Goal: Complete application form: Complete application form

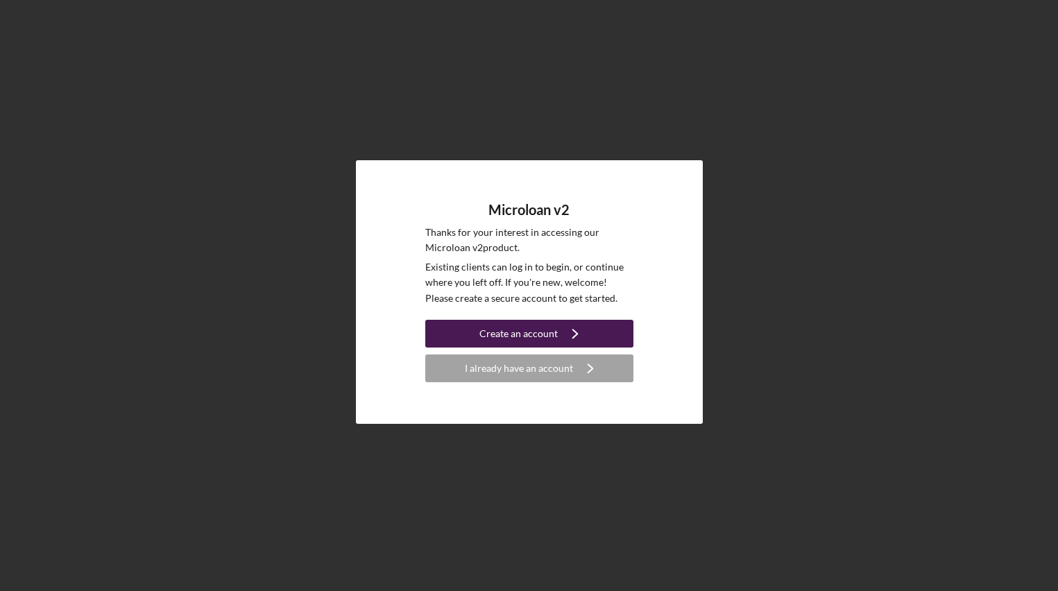
click at [582, 343] on icon "Icon/Navigate" at bounding box center [575, 333] width 35 height 35
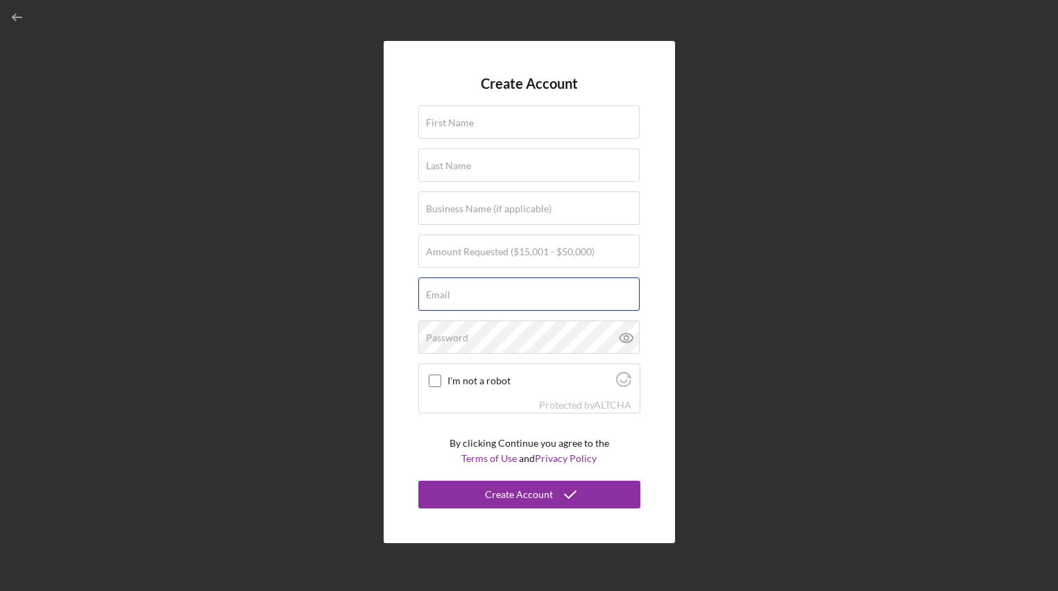
type input "[EMAIL_ADDRESS][DOMAIN_NAME]"
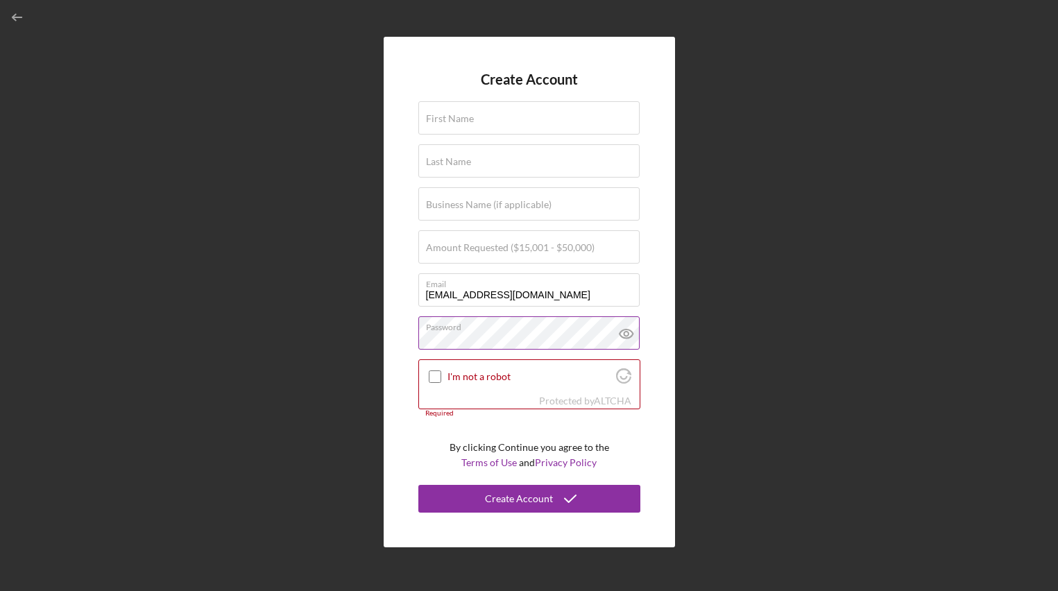
click at [627, 344] on icon at bounding box center [626, 333] width 35 height 35
click at [506, 126] on input "First Name" at bounding box center [528, 117] width 221 height 33
type input "Gillian"
drag, startPoint x: 463, startPoint y: 164, endPoint x: 406, endPoint y: 166, distance: 56.9
click at [406, 166] on div "Create Account First Name [PERSON_NAME] Last Name Berrow Business Name (if appl…" at bounding box center [529, 292] width 291 height 510
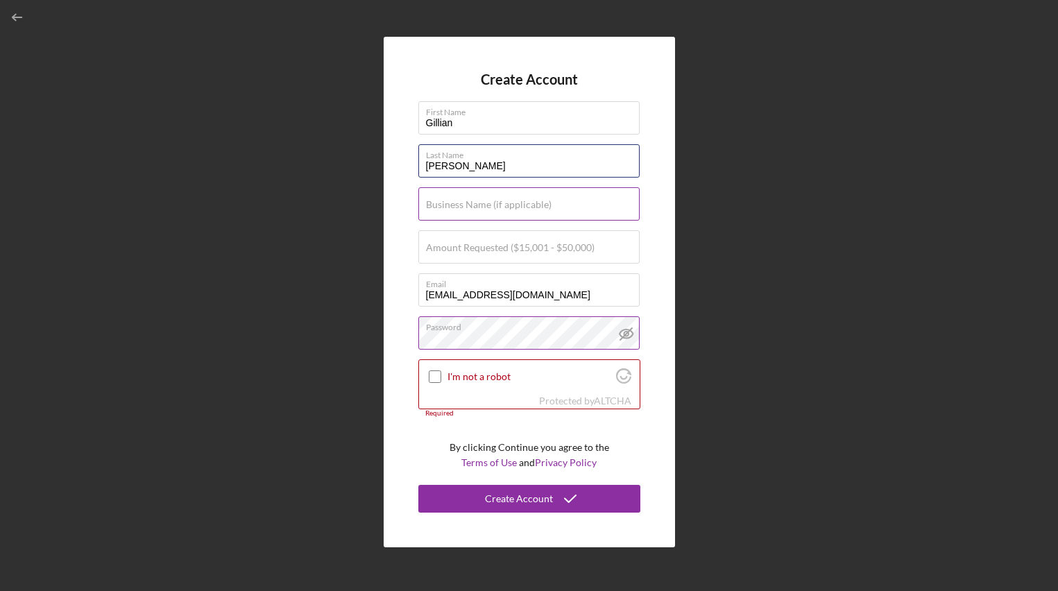
type input "[PERSON_NAME]"
click at [448, 207] on label "Business Name (if applicable)" at bounding box center [489, 204] width 126 height 11
click at [448, 207] on input "Business Name (if applicable)" at bounding box center [528, 203] width 221 height 33
type input "Poodle Party"
click at [451, 255] on input "Amount Requested ($15,001 - $50,000)" at bounding box center [528, 246] width 221 height 33
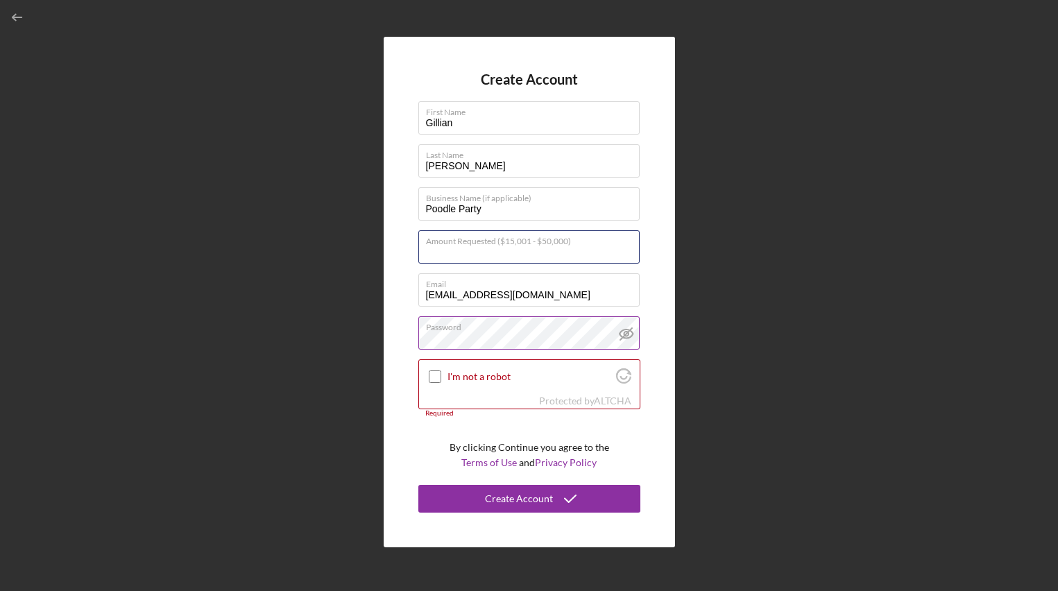
type input "$50,000"
click at [431, 374] on input "I'm not a robot" at bounding box center [435, 376] width 12 height 12
checkbox input "true"
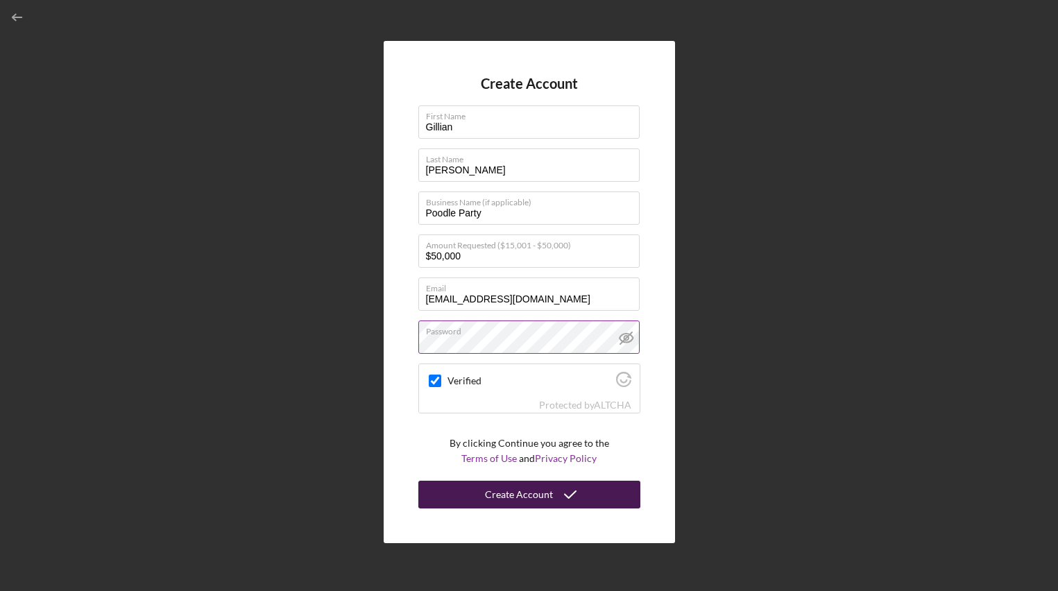
click at [544, 504] on div "Create Account" at bounding box center [519, 495] width 68 height 28
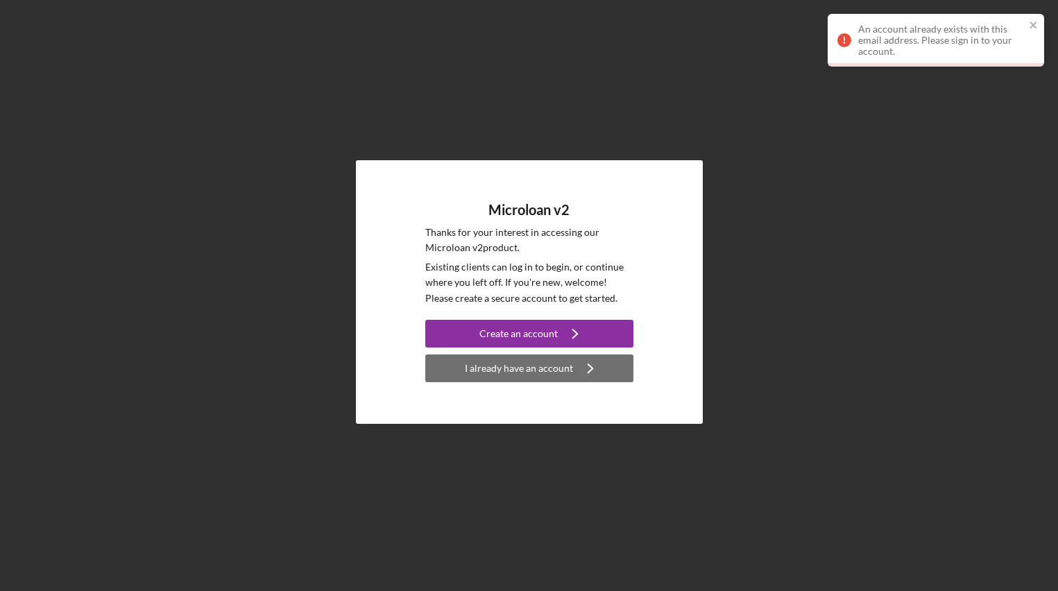
click at [486, 370] on div "I already have an account" at bounding box center [519, 368] width 108 height 28
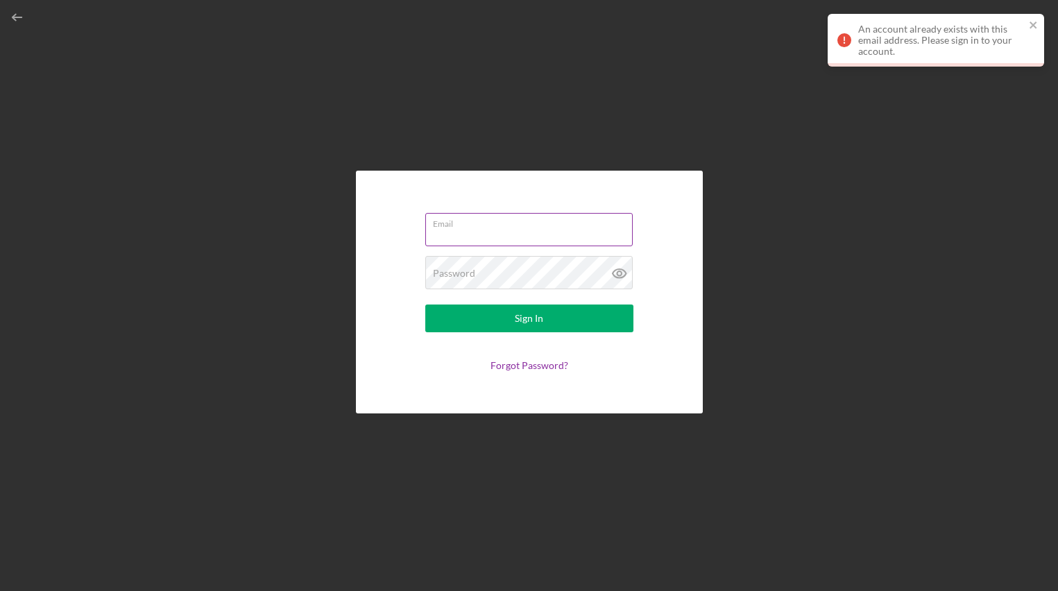
type input "[EMAIL_ADDRESS][DOMAIN_NAME]"
click at [545, 239] on input "[EMAIL_ADDRESS][DOMAIN_NAME]" at bounding box center [528, 229] width 207 height 33
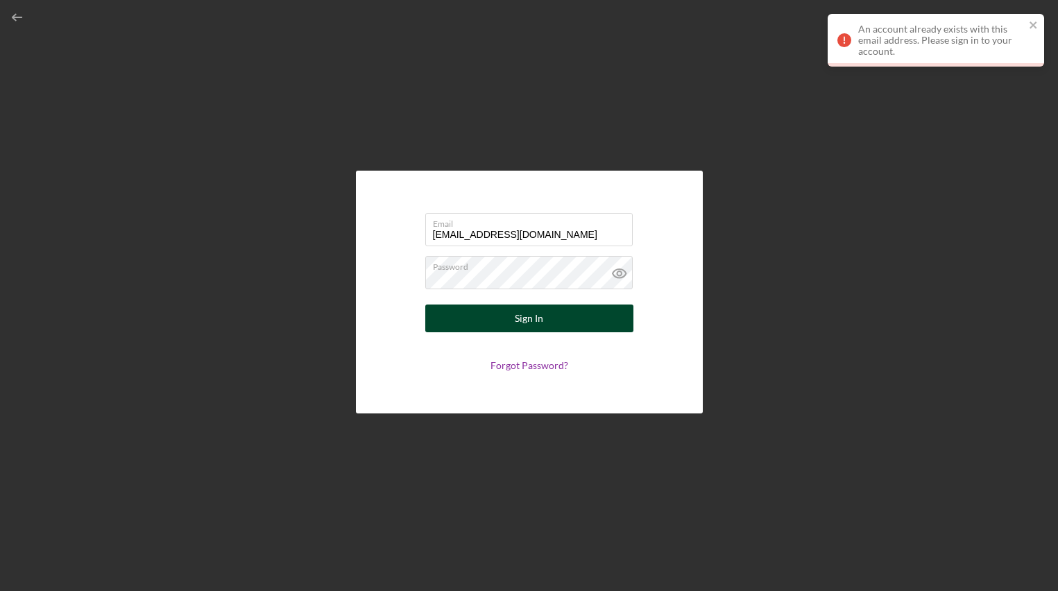
click at [454, 320] on button "Sign In" at bounding box center [529, 319] width 208 height 28
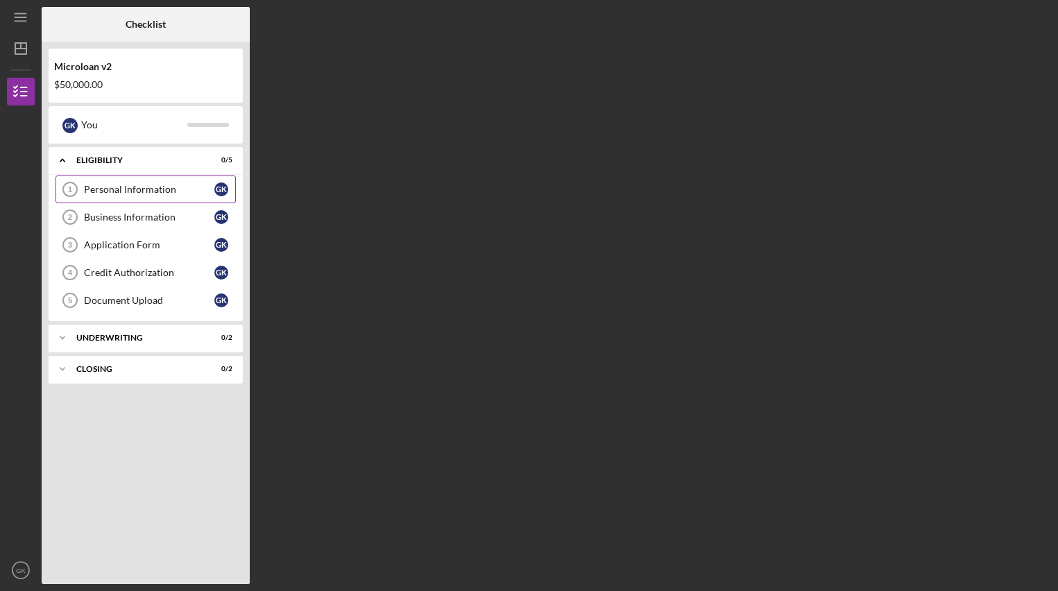
click at [178, 191] on div "Personal Information" at bounding box center [149, 189] width 130 height 11
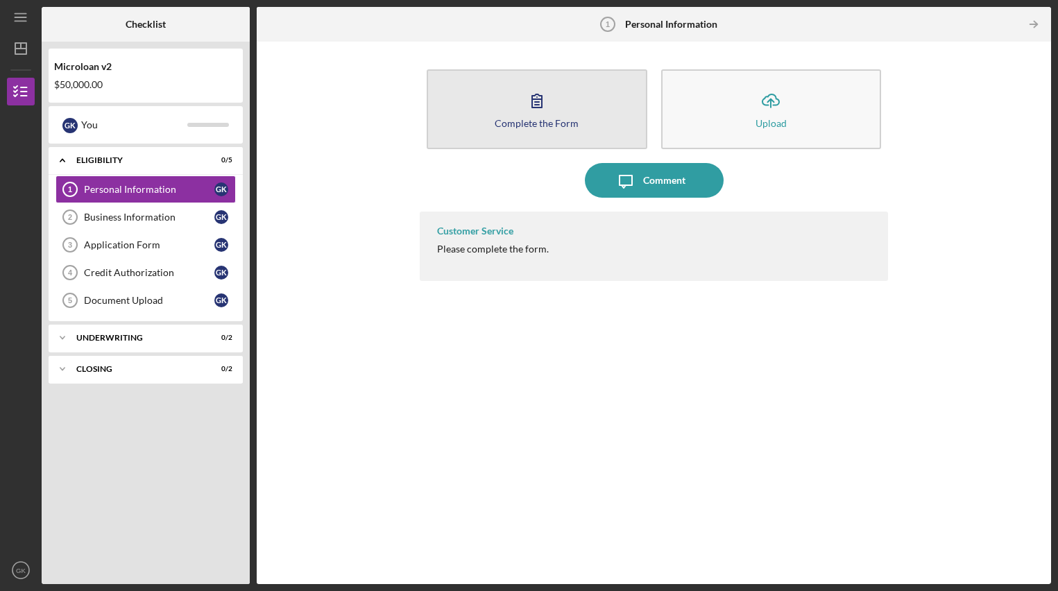
click at [568, 126] on div "Complete the Form" at bounding box center [537, 123] width 84 height 10
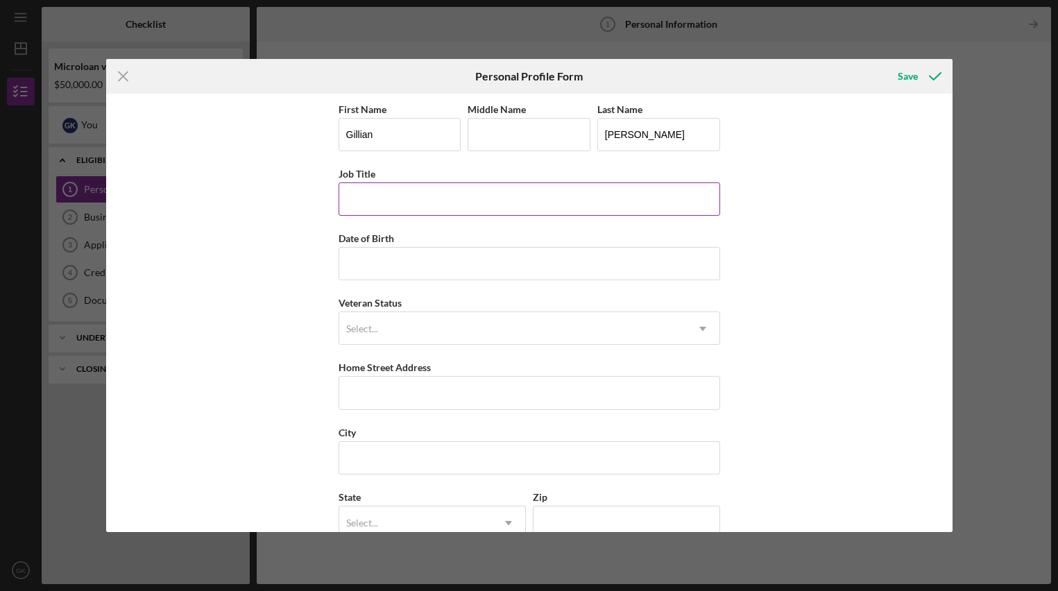
click at [445, 211] on input "Job Title" at bounding box center [530, 198] width 382 height 33
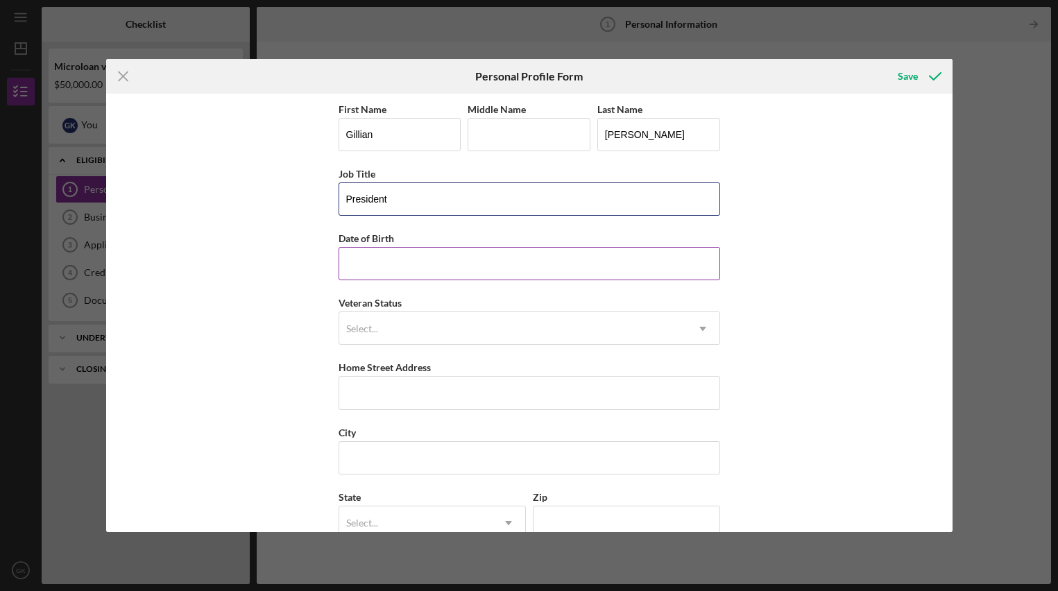
type input "President"
click at [477, 266] on input "Date of Birth" at bounding box center [530, 263] width 382 height 33
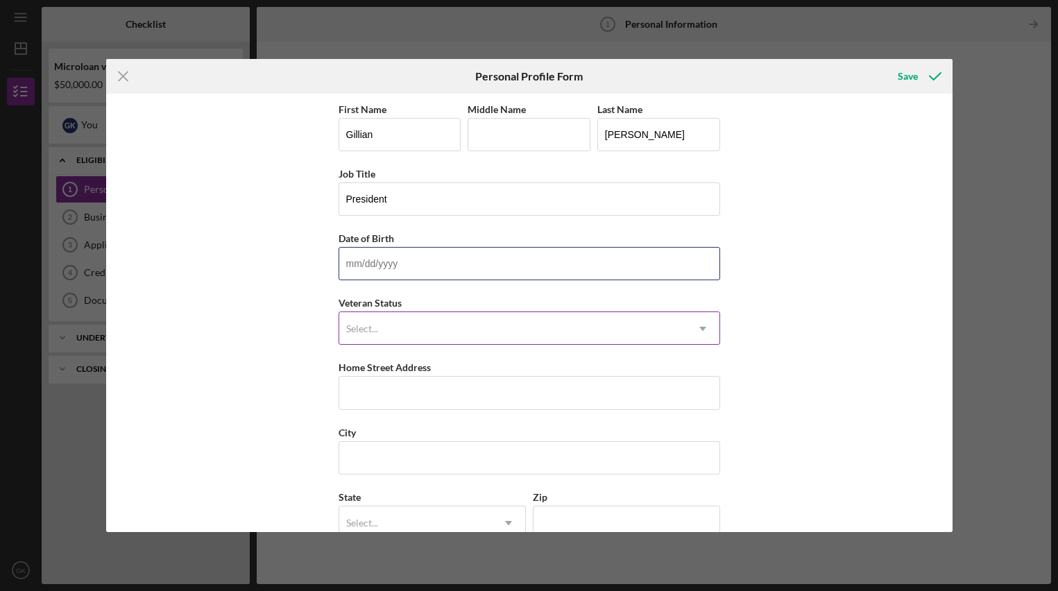
type input "[DATE]"
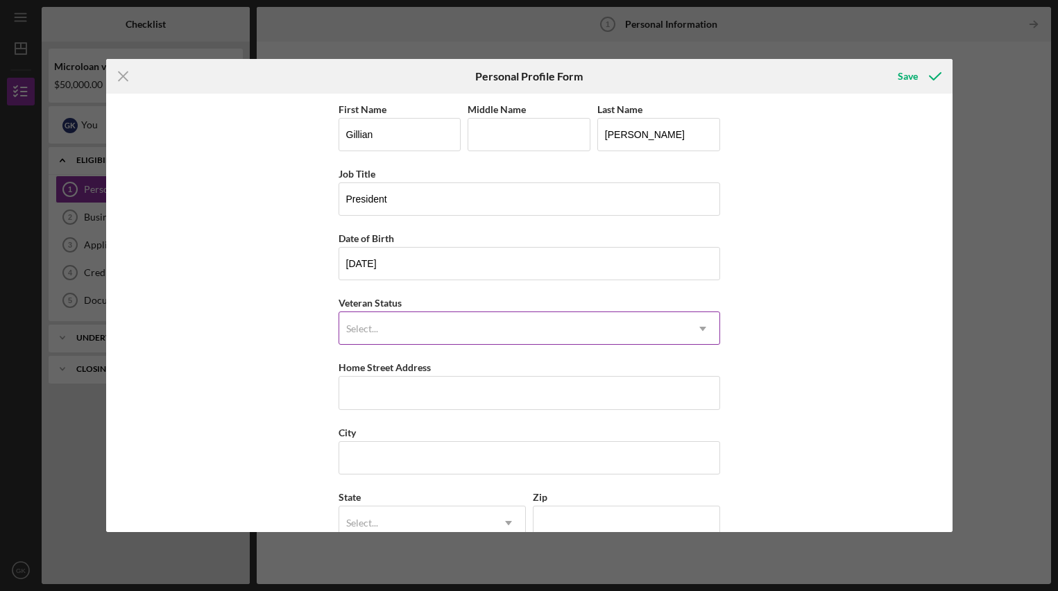
click at [443, 332] on div "Select..." at bounding box center [512, 329] width 347 height 32
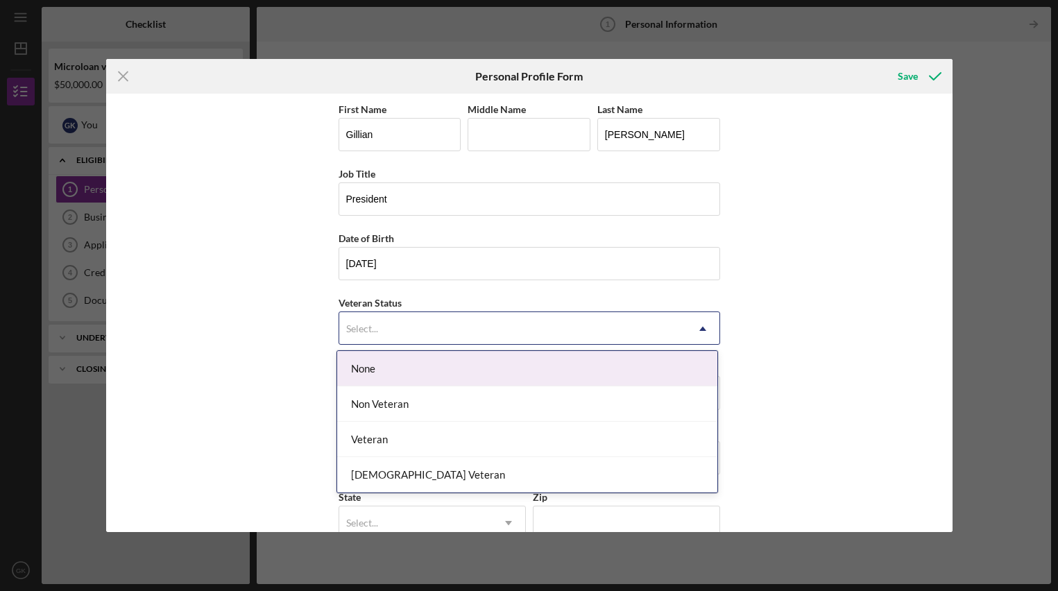
click at [449, 375] on div "None" at bounding box center [527, 368] width 380 height 35
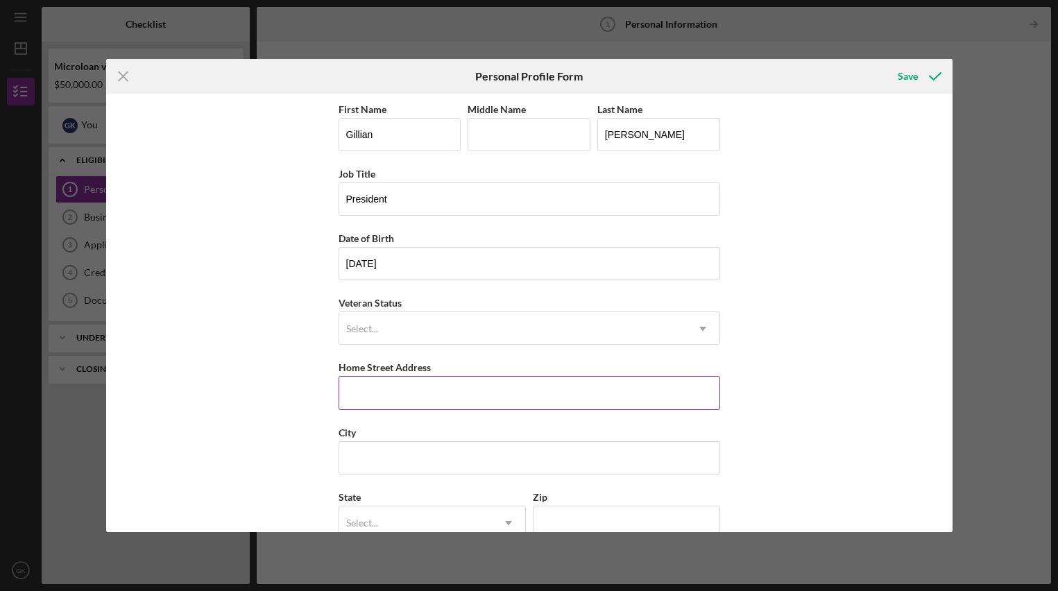
click at [435, 389] on input "Home Street Address" at bounding box center [530, 392] width 382 height 33
type input "[STREET_ADDRESS]"
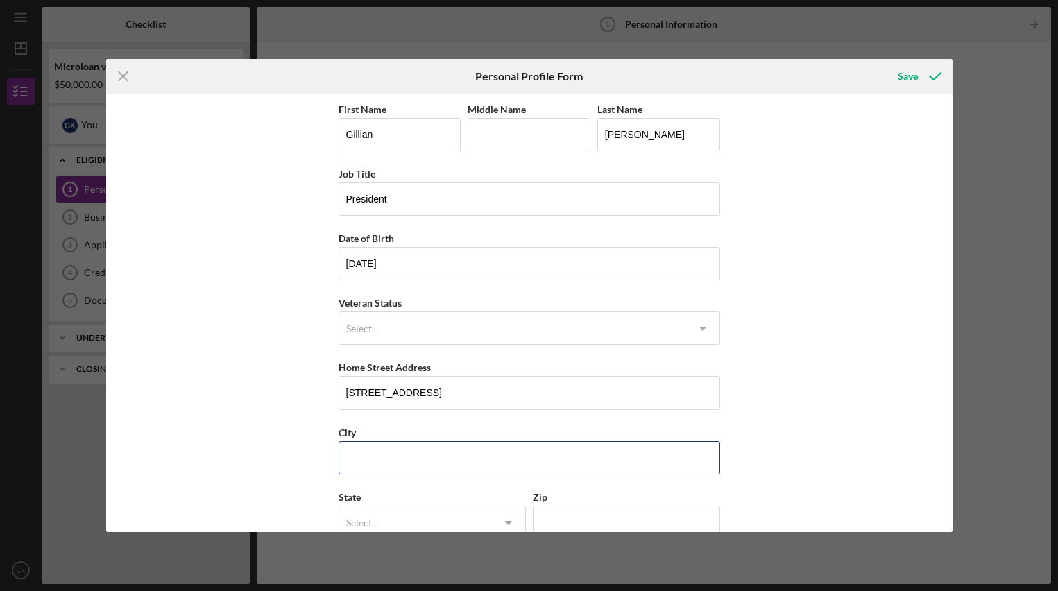
type input "[GEOGRAPHIC_DATA]"
type input "CA"
type input "91107"
type input "[GEOGRAPHIC_DATA]"
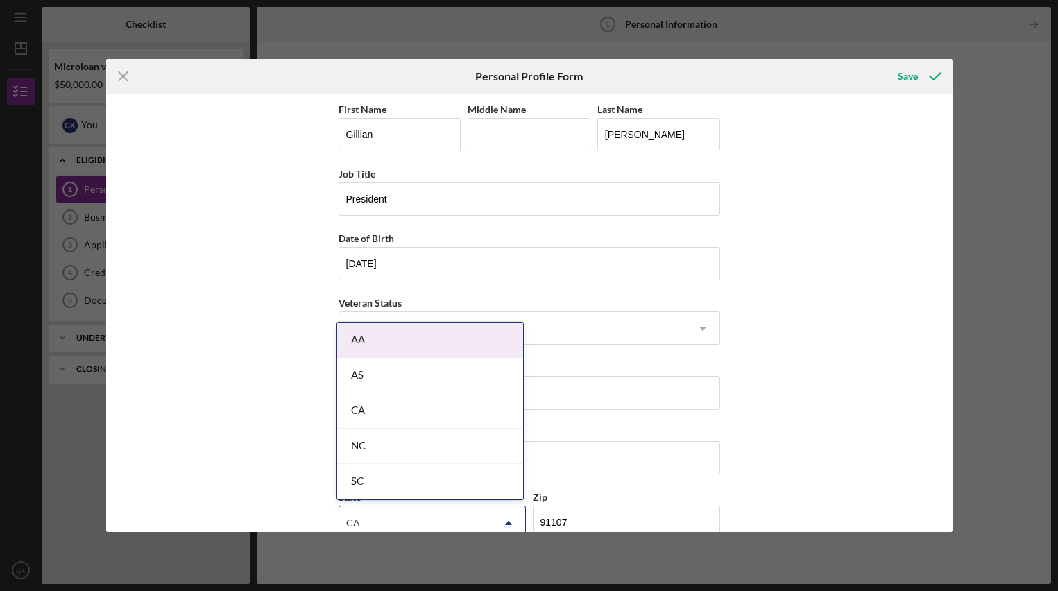
click at [436, 422] on div "CA" at bounding box center [430, 410] width 186 height 35
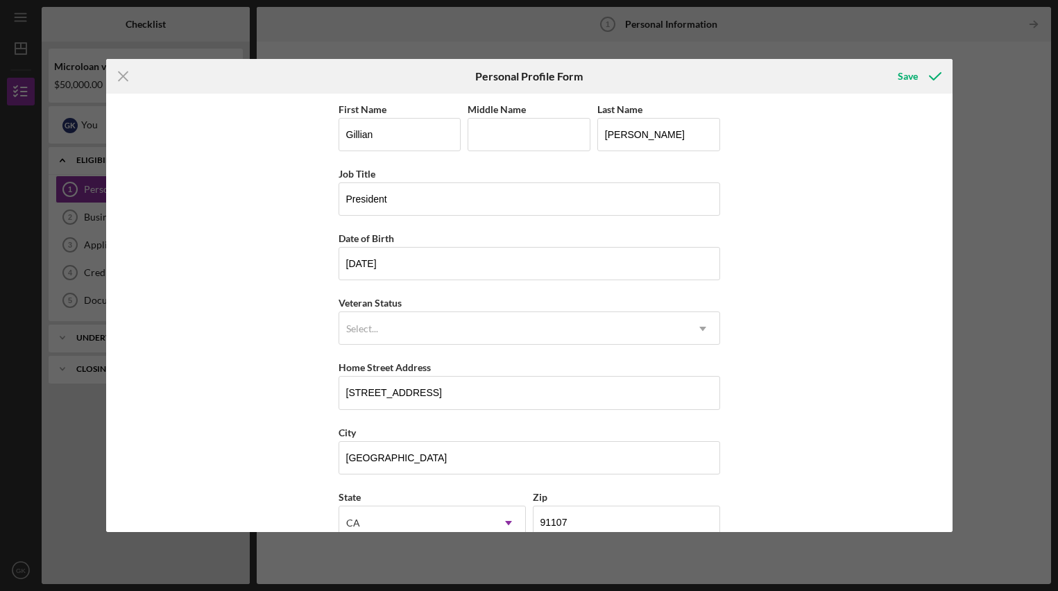
scroll to position [92, 0]
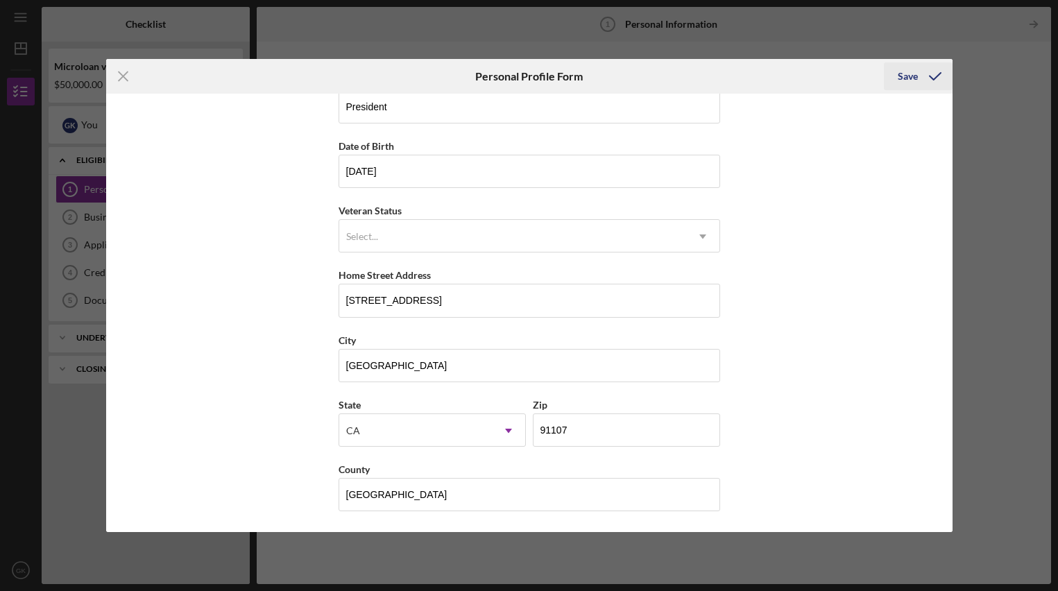
click at [905, 74] on div "Save" at bounding box center [908, 76] width 20 height 28
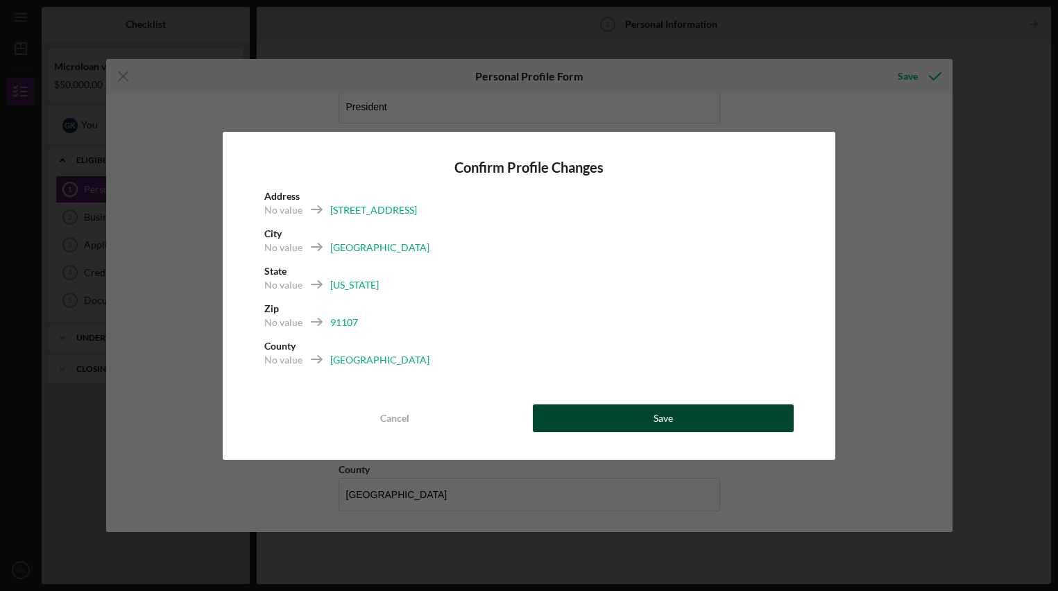
click at [649, 425] on button "Save" at bounding box center [663, 418] width 261 height 28
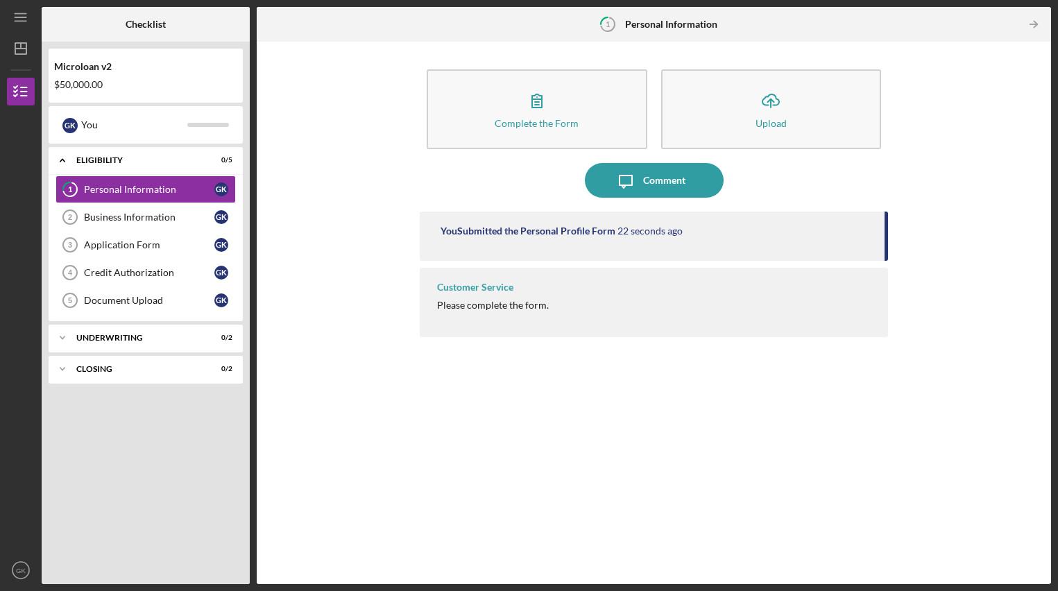
click at [515, 290] on div "Customer Service Please complete the form." at bounding box center [654, 302] width 468 height 69
click at [518, 310] on div "Please complete the form." at bounding box center [493, 305] width 112 height 11
click at [889, 246] on div "Complete the Form Form Icon/Upload Upload Icon/Message Comment You Submitted th…" at bounding box center [654, 313] width 780 height 529
drag, startPoint x: 887, startPoint y: 246, endPoint x: 887, endPoint y: 264, distance: 18.7
click at [887, 264] on div "You Submitted the Personal Profile Form 25 seconds ago Customer Service Please …" at bounding box center [654, 388] width 468 height 352
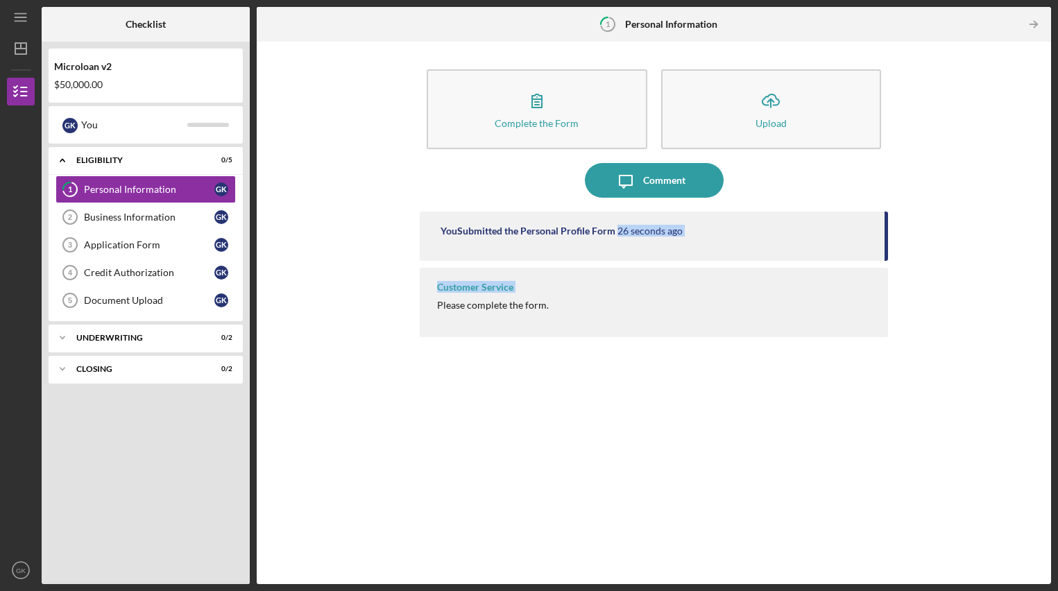
drag, startPoint x: 885, startPoint y: 255, endPoint x: 885, endPoint y: 275, distance: 19.4
click at [885, 274] on div "You Submitted the Personal Profile Form 26 seconds ago Customer Service Please …" at bounding box center [654, 388] width 468 height 352
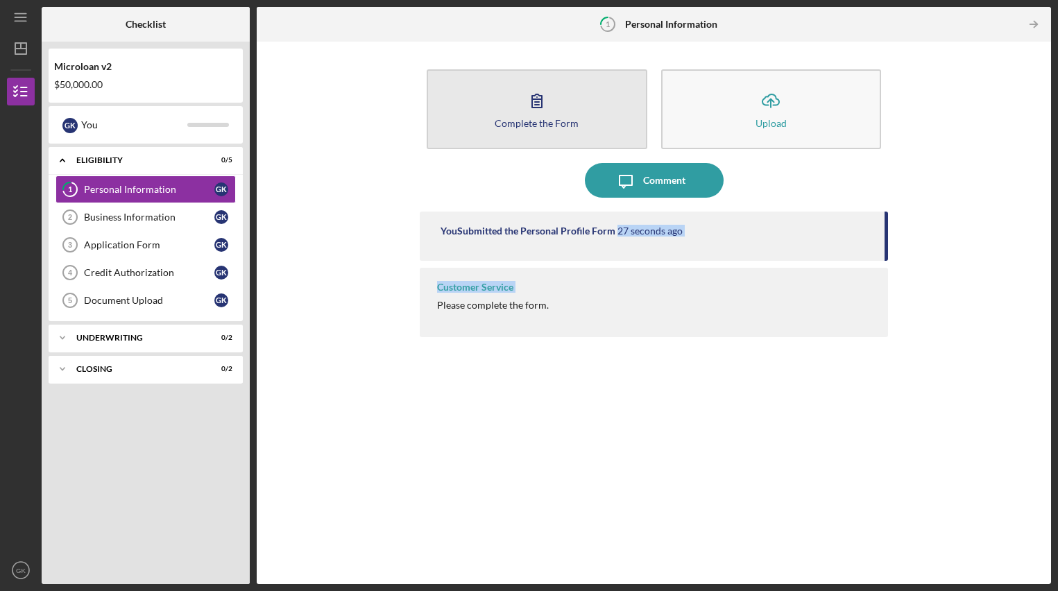
click at [536, 123] on div "Complete the Form" at bounding box center [537, 123] width 84 height 10
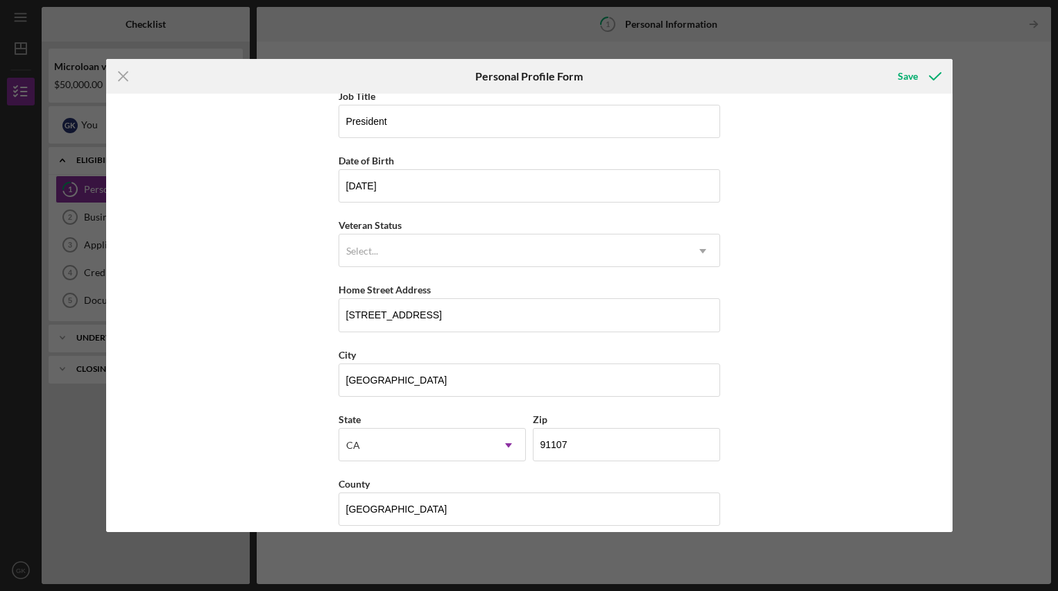
scroll to position [92, 0]
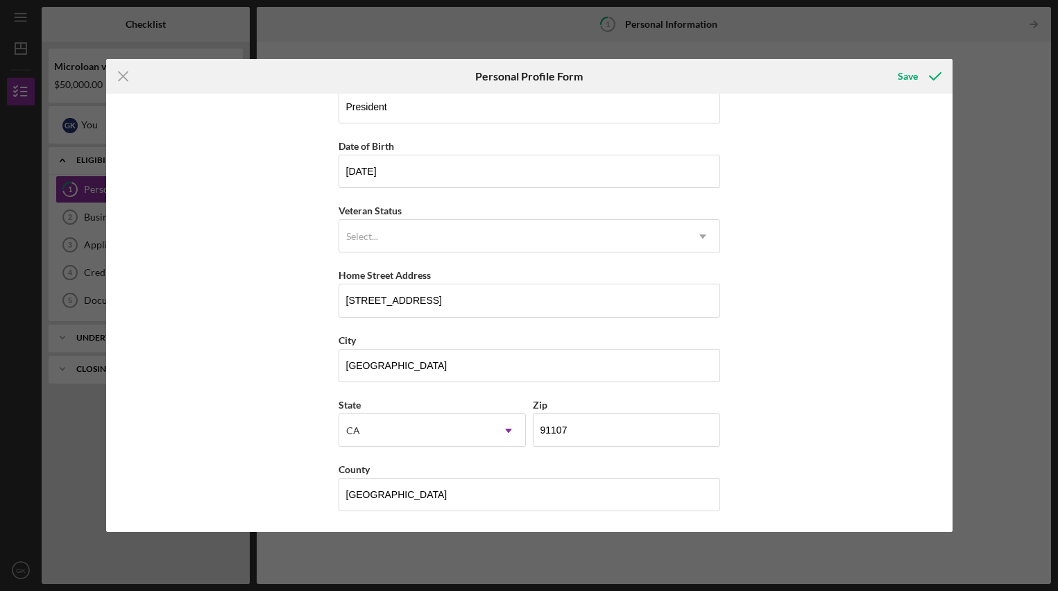
click at [1011, 295] on div "Icon/Menu Close Personal Profile Form Save First Name [PERSON_NAME] Middle Name…" at bounding box center [529, 295] width 1058 height 591
click at [130, 73] on icon "Icon/Menu Close" at bounding box center [123, 76] width 35 height 35
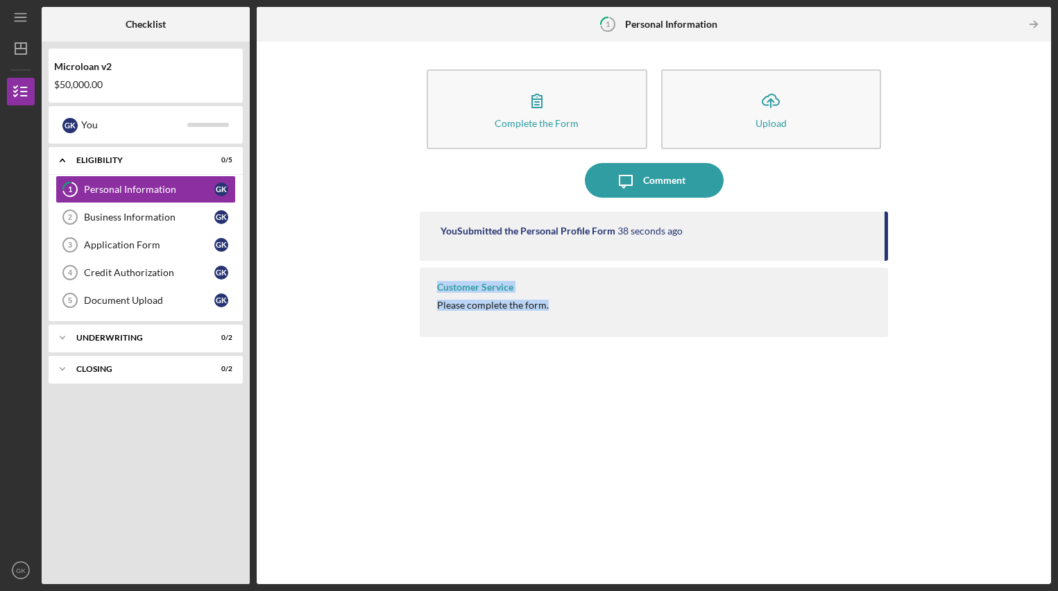
drag, startPoint x: 887, startPoint y: 245, endPoint x: 873, endPoint y: 322, distance: 78.1
click at [873, 322] on div "You Submitted the Personal Profile Form 38 seconds ago Customer Service Please …" at bounding box center [654, 388] width 468 height 352
click at [126, 218] on div "Business Information" at bounding box center [149, 217] width 130 height 11
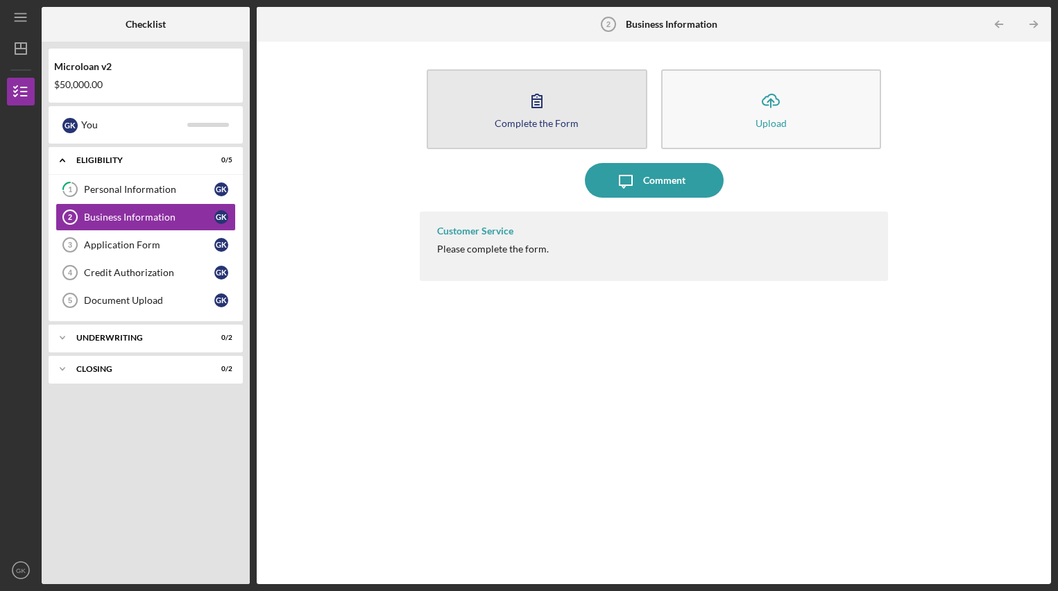
click at [599, 129] on button "Complete the Form Form" at bounding box center [537, 109] width 221 height 80
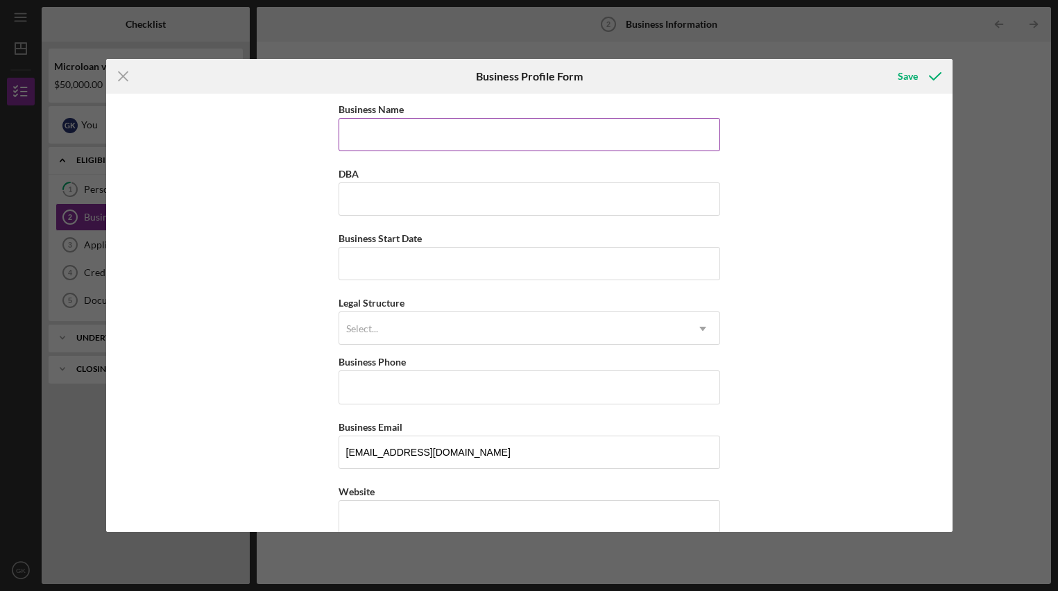
click at [590, 142] on input "Business Name" at bounding box center [530, 134] width 382 height 33
type input "Poodle Party"
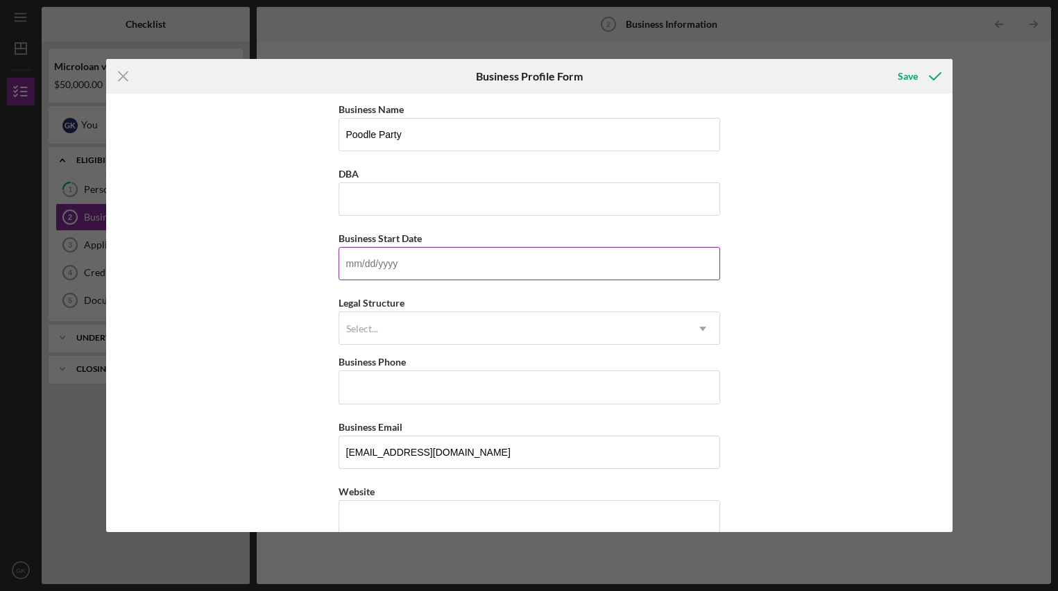
click at [401, 261] on input "Business Start Date" at bounding box center [530, 263] width 382 height 33
type input "[DATE]"
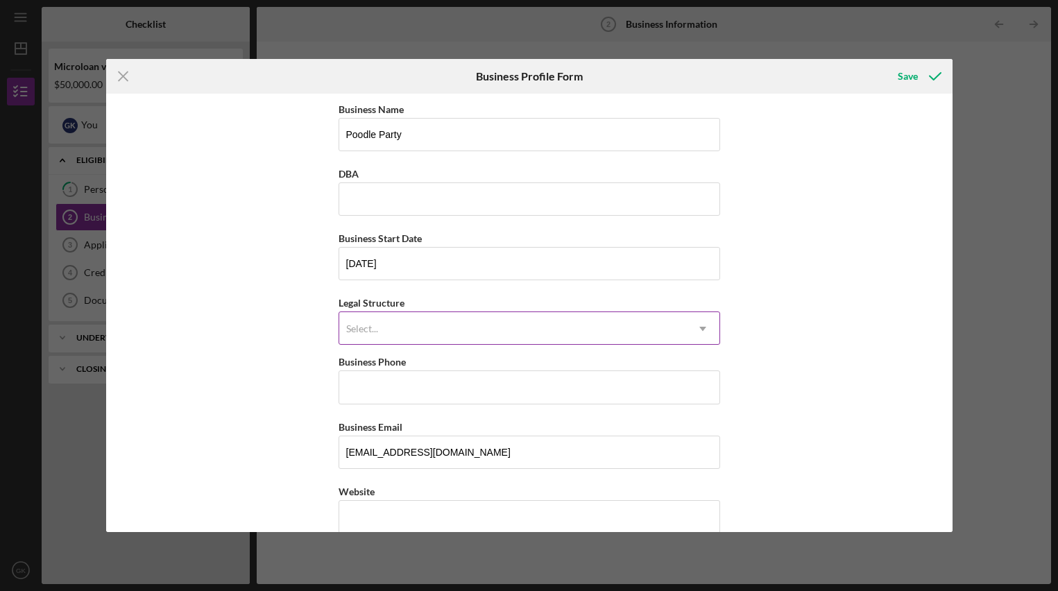
click at [402, 330] on div "Select..." at bounding box center [512, 329] width 347 height 32
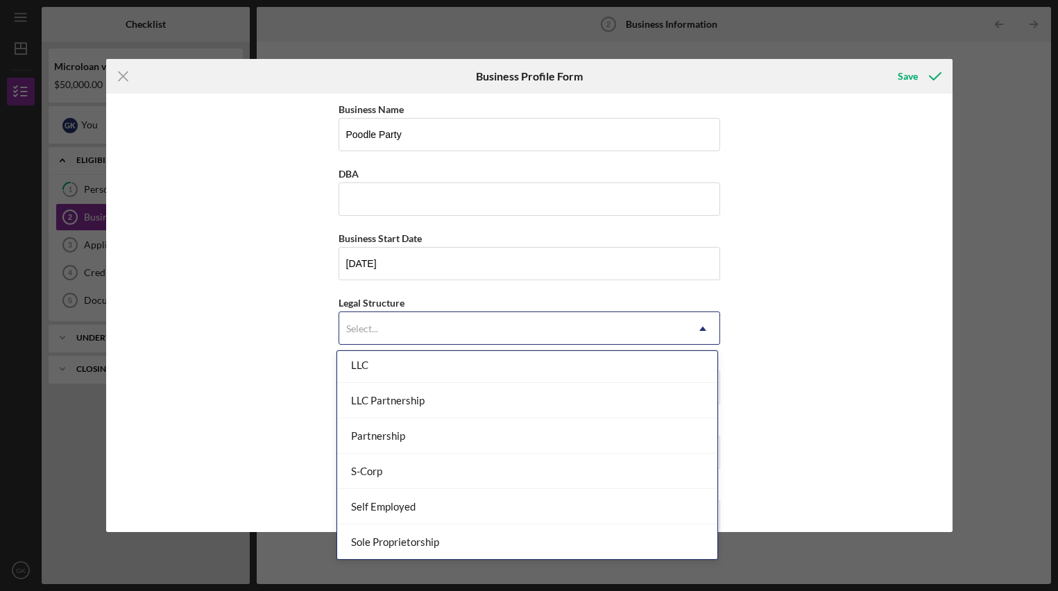
scroll to position [262, 0]
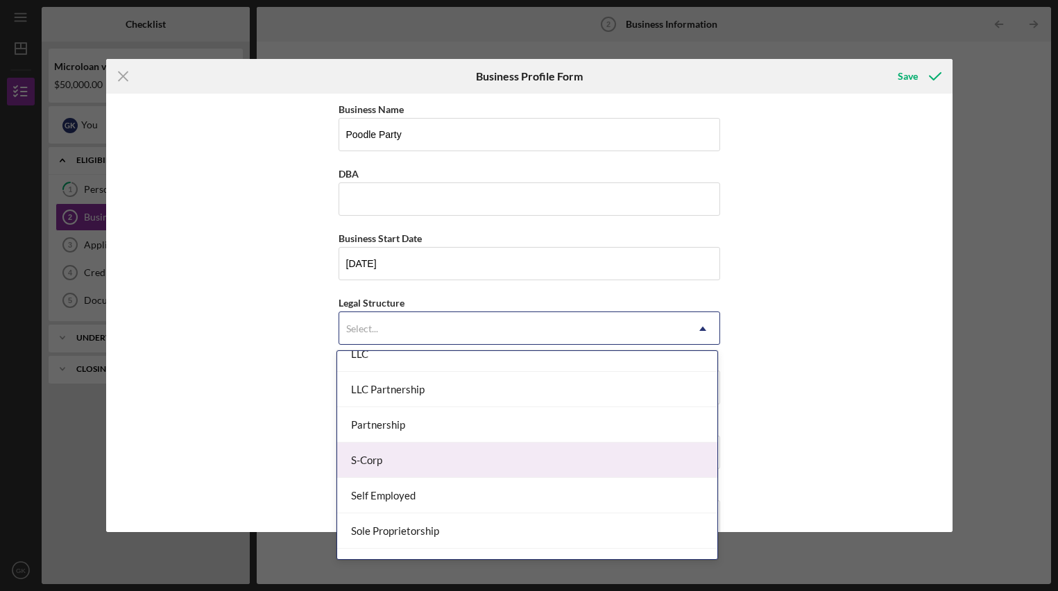
click at [591, 467] on div "S-Corp" at bounding box center [527, 460] width 380 height 35
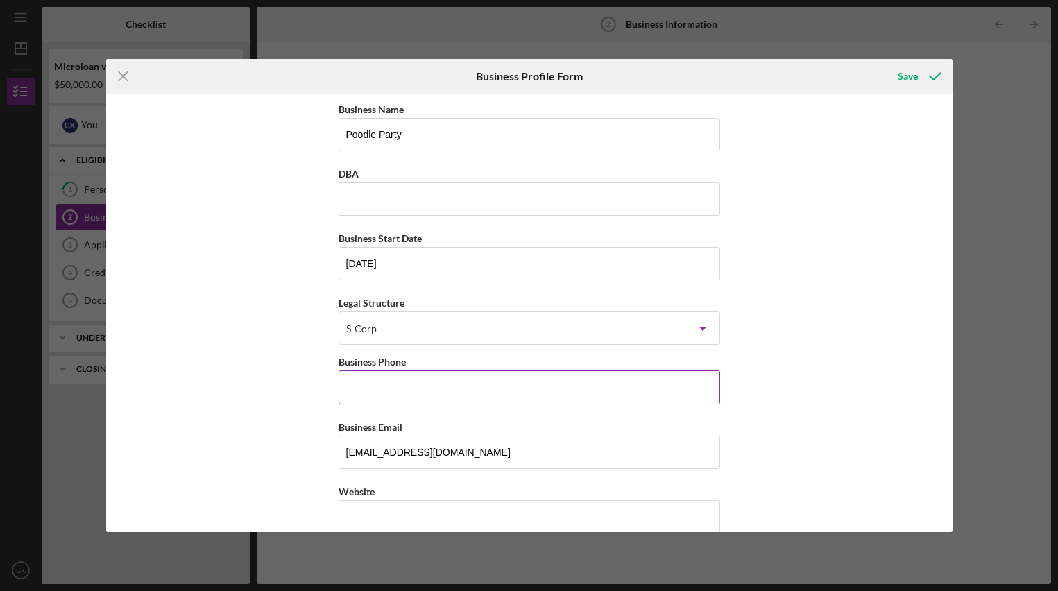
click at [581, 388] on input "Business Phone" at bounding box center [530, 386] width 382 height 33
type input "[PHONE_NUMBER]"
click at [931, 461] on div "Business Name Poodle Party DBA Business Start Date [DATE] Legal Structure S-Cor…" at bounding box center [529, 313] width 846 height 438
drag, startPoint x: 388, startPoint y: 454, endPoint x: 307, endPoint y: 456, distance: 80.5
click at [307, 456] on div "Business Name Poodle Party DBA Business Start Date [DATE] Legal Structure S-Cor…" at bounding box center [529, 313] width 846 height 438
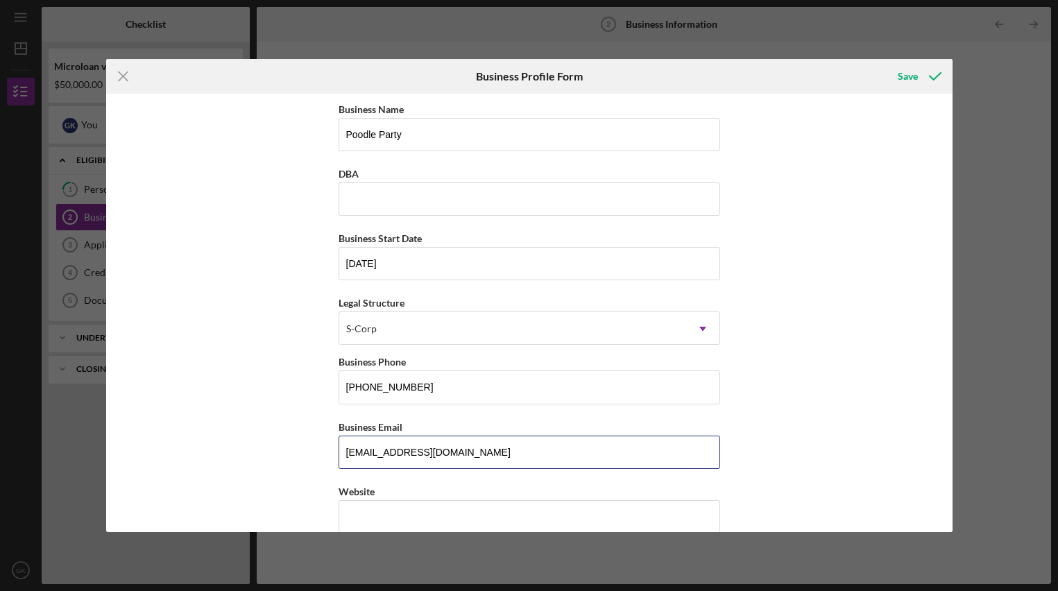
type input "[EMAIL_ADDRESS][DOMAIN_NAME]"
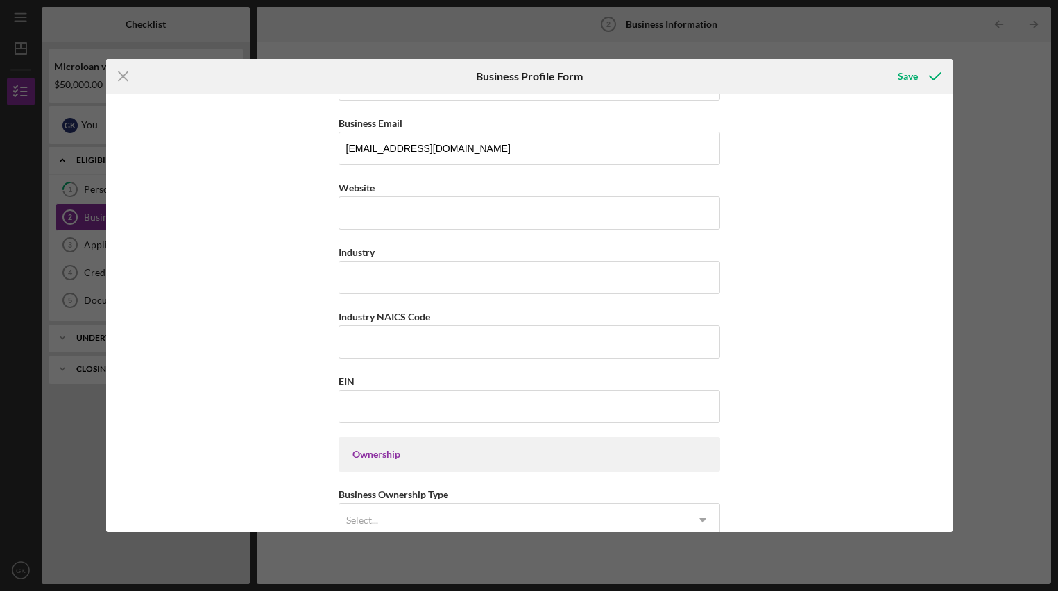
scroll to position [302, 0]
click at [377, 219] on input "Website" at bounding box center [530, 214] width 382 height 33
click at [429, 212] on input "Website" at bounding box center [530, 214] width 382 height 33
paste input "[DOMAIN_NAME][URL]"
type input "[DOMAIN_NAME][URL]"
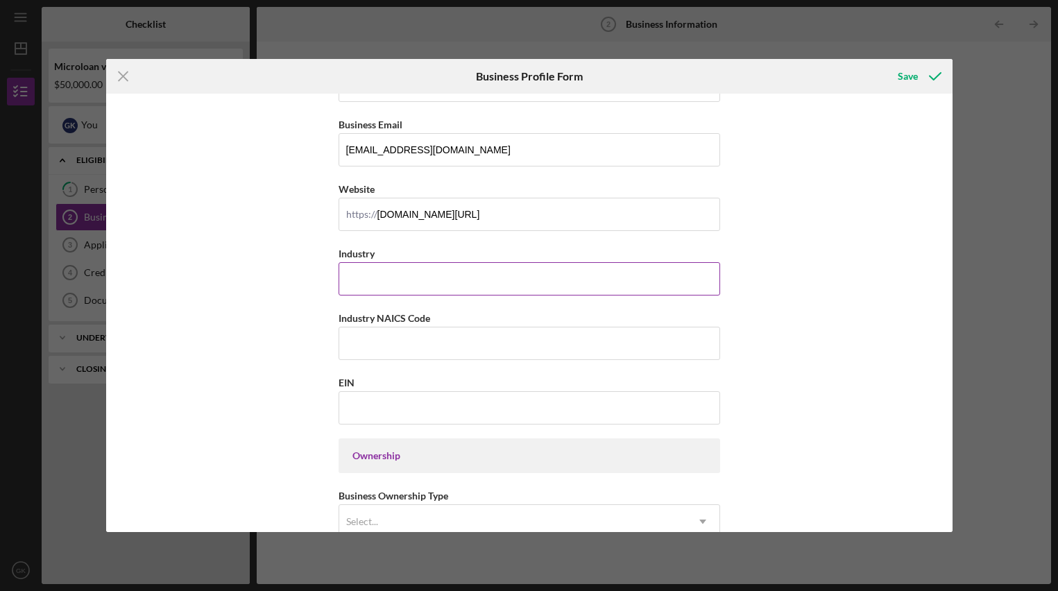
click at [472, 284] on input "Industry" at bounding box center [530, 278] width 382 height 33
type input "Entertainment and Collectibles"
click at [459, 349] on input "Industry NAICS Code" at bounding box center [530, 343] width 382 height 33
paste input "423920"
type input "423920"
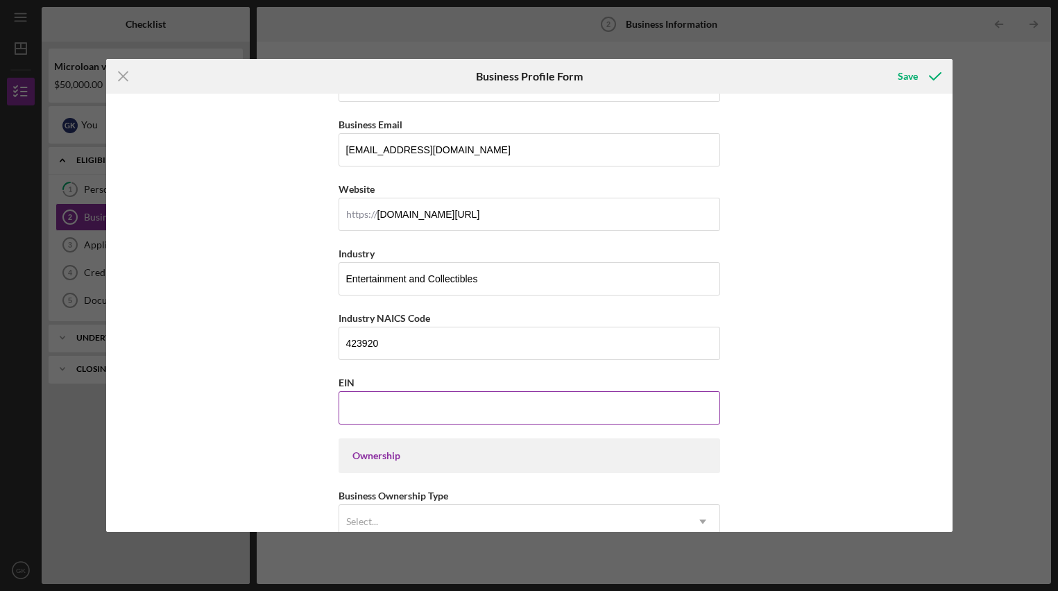
click at [411, 413] on input "EIN" at bounding box center [530, 407] width 382 height 33
paste input "[US_EMPLOYER_IDENTIFICATION_NUMBER]"
type input "[US_EMPLOYER_IDENTIFICATION_NUMBER]"
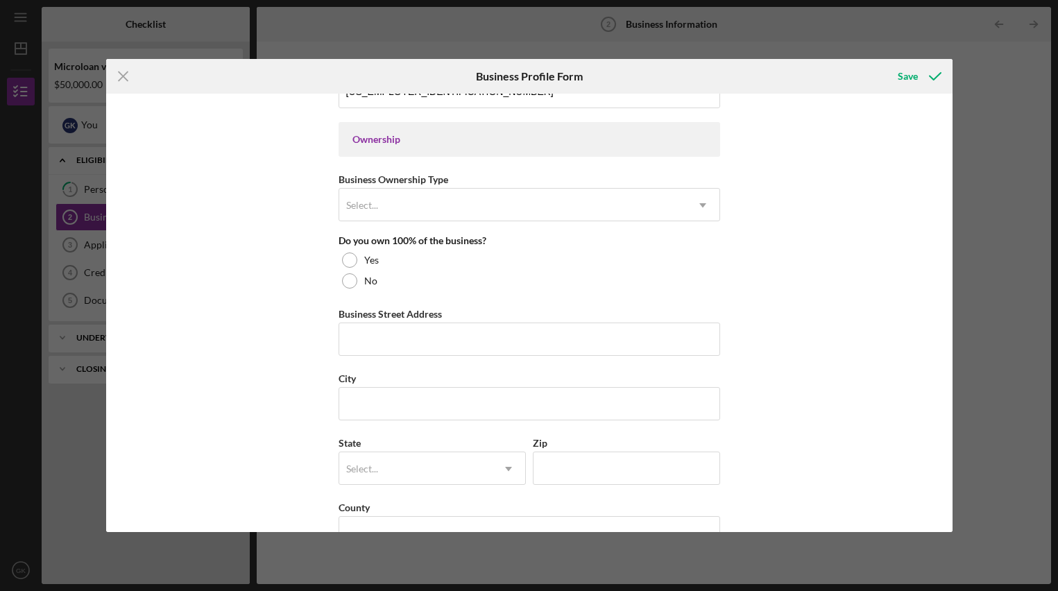
scroll to position [621, 0]
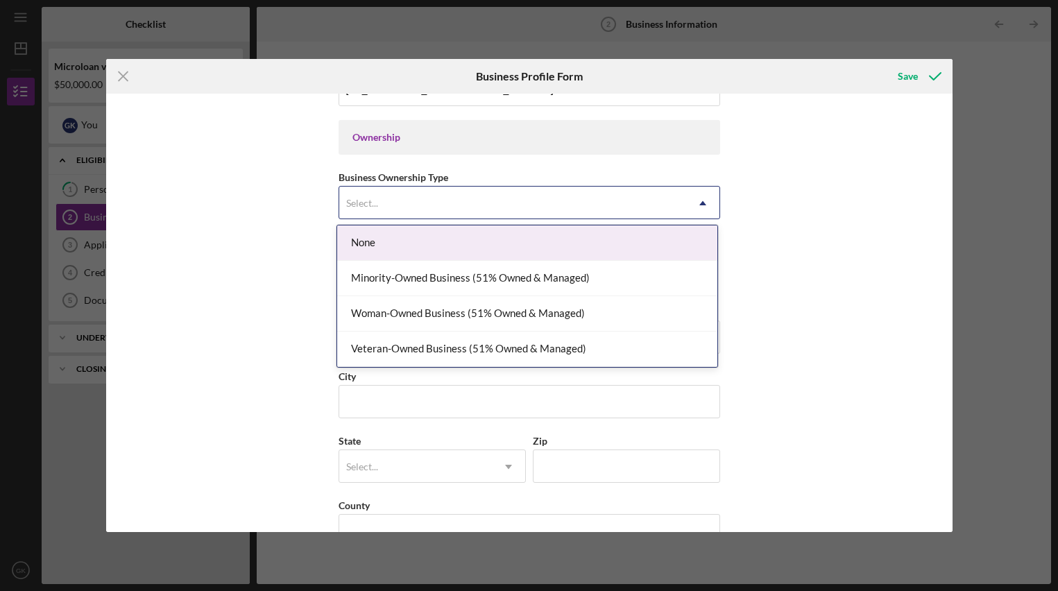
click at [425, 207] on div "Select..." at bounding box center [512, 203] width 347 height 32
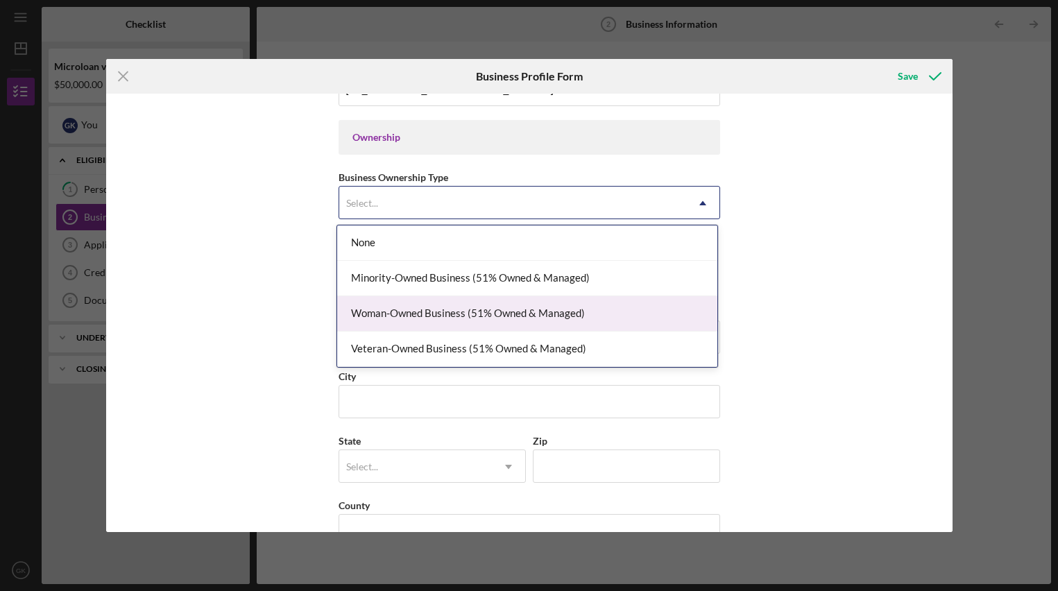
click at [477, 318] on div "Woman-Owned Business (51% Owned & Managed)" at bounding box center [527, 313] width 380 height 35
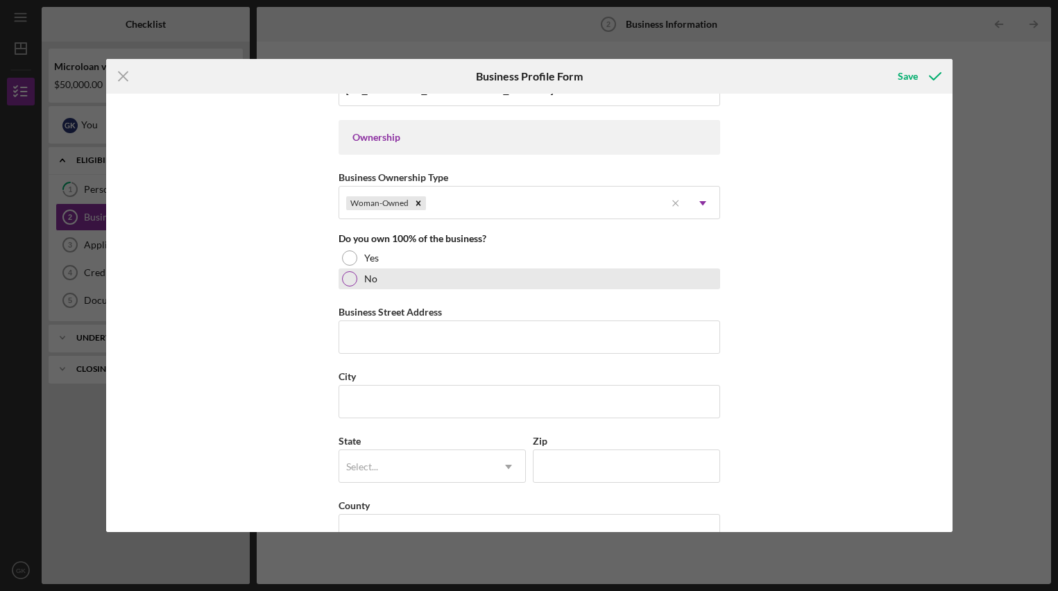
click at [348, 278] on div at bounding box center [349, 278] width 15 height 15
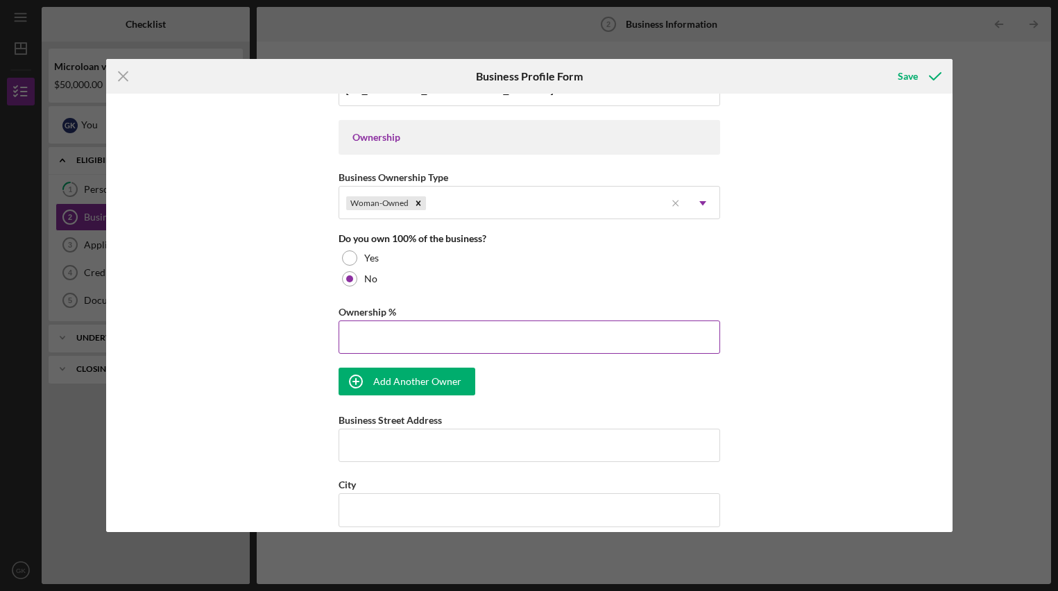
click at [370, 341] on input "Ownership %" at bounding box center [530, 336] width 382 height 33
type input "51.00%"
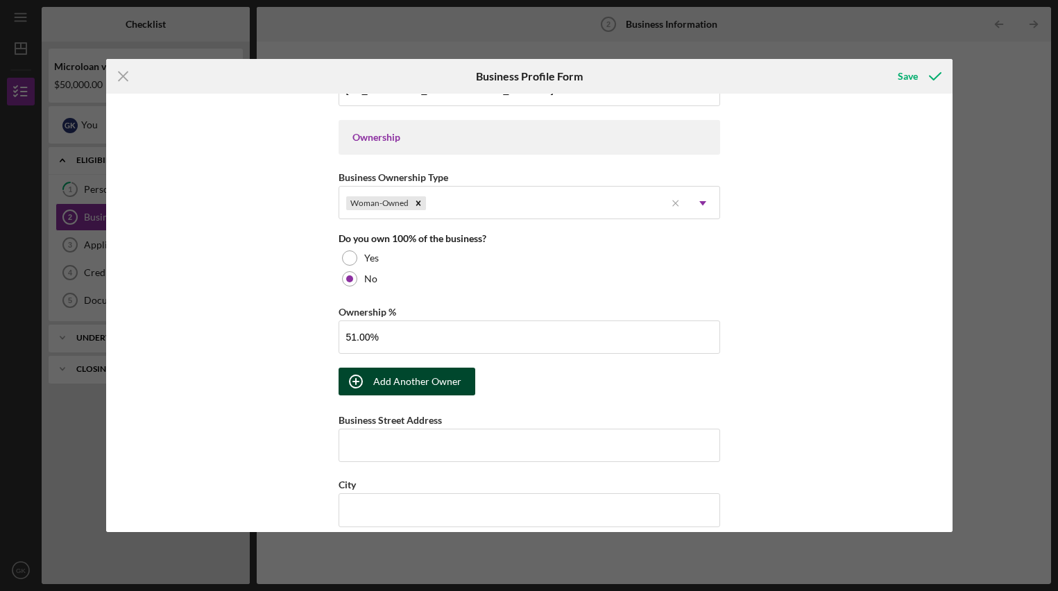
click at [426, 388] on div "Add Another Owner" at bounding box center [417, 382] width 88 height 28
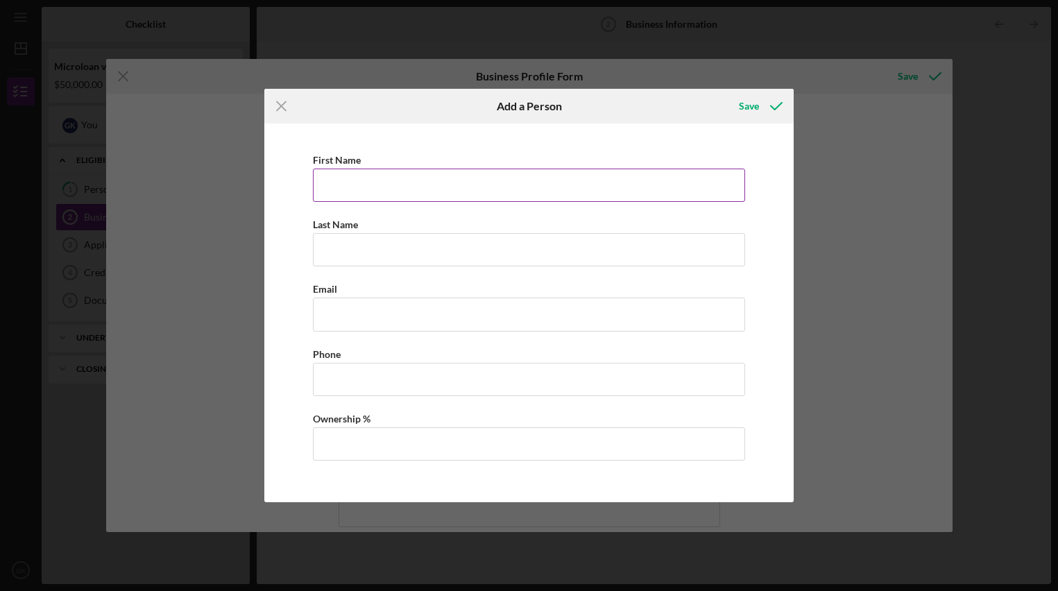
click at [409, 182] on input "First Name" at bounding box center [529, 185] width 432 height 33
type input "[PERSON_NAME]"
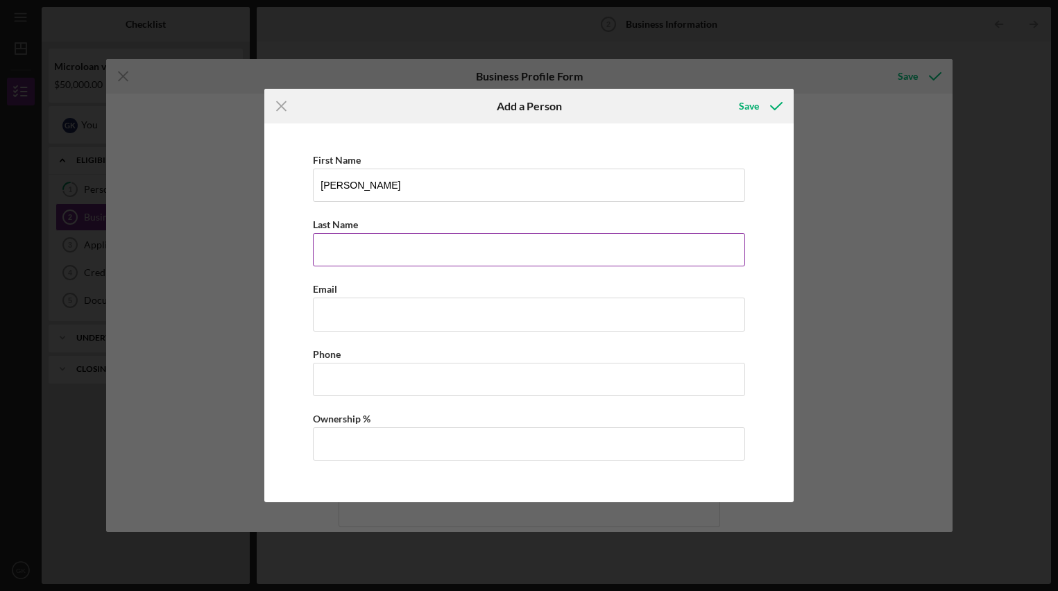
click at [416, 254] on input "Last Name" at bounding box center [529, 249] width 432 height 33
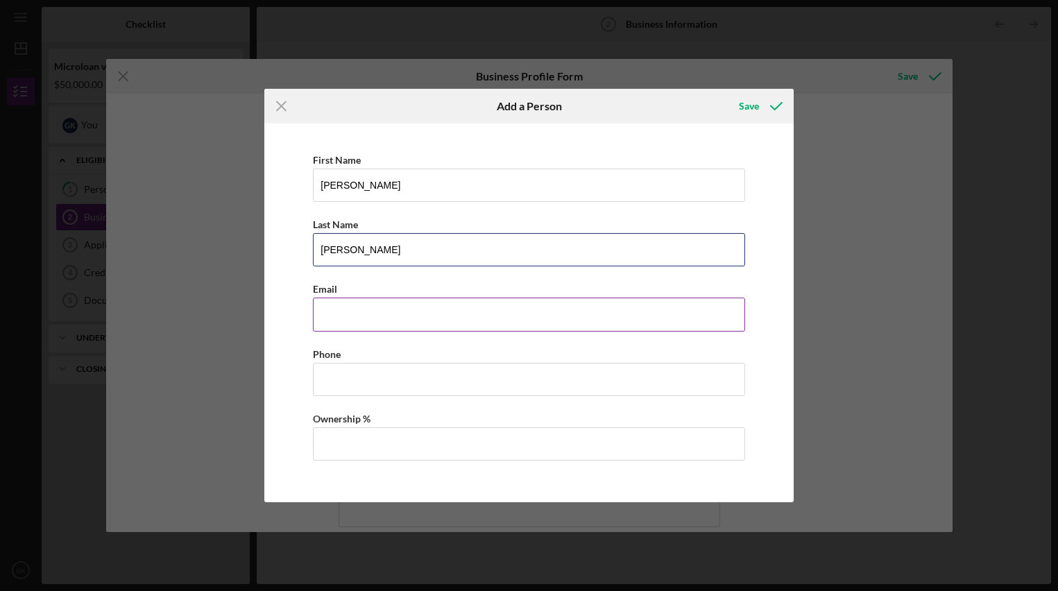
type input "[PERSON_NAME]"
click at [367, 322] on input "Business Email" at bounding box center [529, 314] width 432 height 33
type input "[EMAIL_ADDRESS][DOMAIN_NAME]"
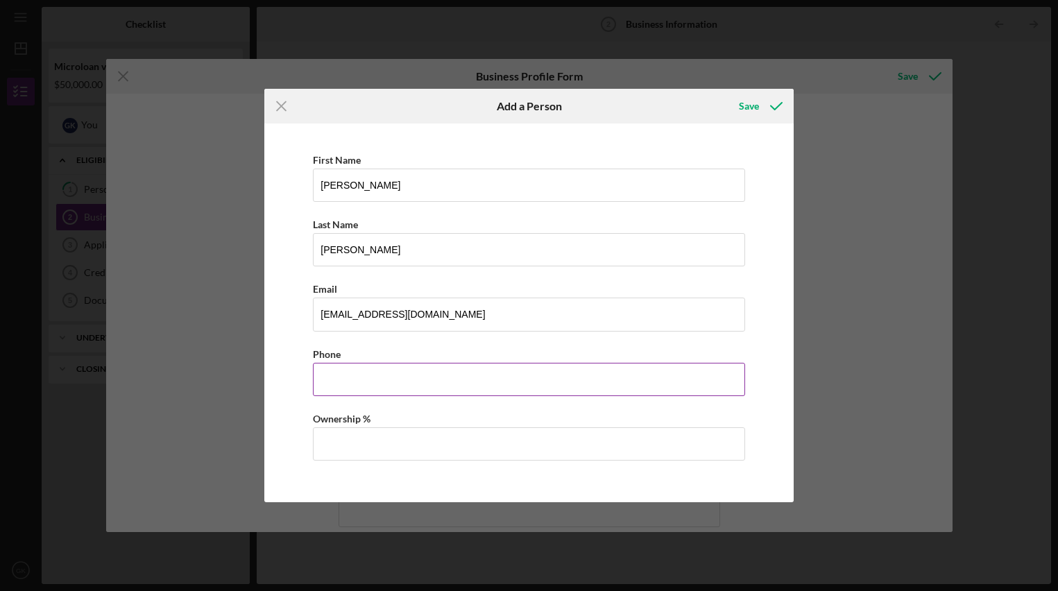
click at [411, 381] on input "Business Phone" at bounding box center [529, 379] width 432 height 33
type input "[PHONE_NUMBER]"
drag, startPoint x: 948, startPoint y: 323, endPoint x: 945, endPoint y: 377, distance: 54.9
click at [945, 377] on div "Icon/Menu Close Add a Person Save First Name [PERSON_NAME] Last Name [PERSON_NA…" at bounding box center [529, 295] width 1058 height 591
click at [896, 386] on div "Icon/Menu Close Add a Person Save First Name [PERSON_NAME] Last Name [PERSON_NA…" at bounding box center [529, 295] width 1058 height 591
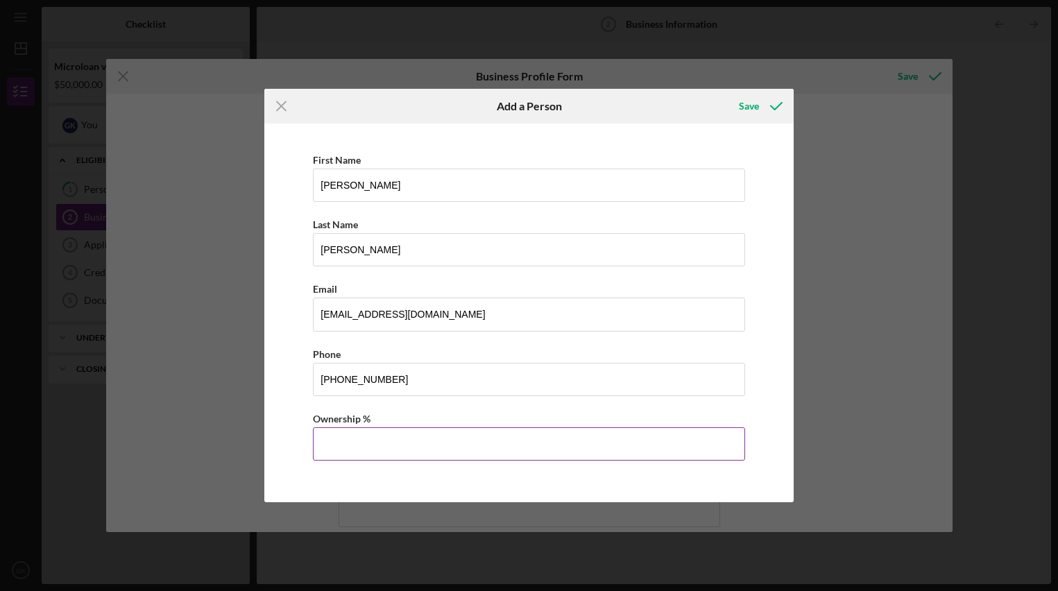
click at [416, 453] on input "Ownership %" at bounding box center [529, 443] width 432 height 33
click at [846, 458] on div "Icon/Menu Close Add a Person Save First Name [PERSON_NAME] Last Name [PERSON_NA…" at bounding box center [529, 295] width 1058 height 591
drag, startPoint x: 949, startPoint y: 347, endPoint x: 950, endPoint y: 392, distance: 45.1
click at [950, 392] on div "Icon/Menu Close Add a Person Save First Name [PERSON_NAME] Last Name [PERSON_NA…" at bounding box center [529, 295] width 1058 height 591
click at [896, 385] on div "Icon/Menu Close Add a Person Save First Name [PERSON_NAME] Last Name [PERSON_NA…" at bounding box center [529, 295] width 1058 height 591
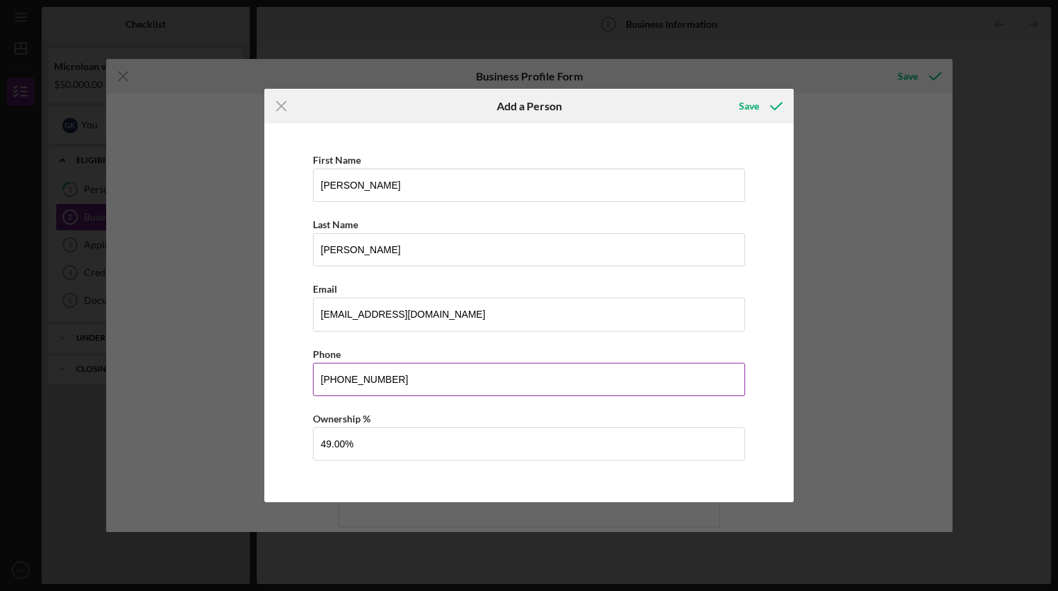
click at [744, 373] on input "[PHONE_NUMBER]" at bounding box center [529, 379] width 432 height 33
click at [761, 376] on div "First Name [PERSON_NAME] Last Name [PERSON_NAME] Email [EMAIL_ADDRESS][DOMAIN_N…" at bounding box center [528, 312] width 515 height 364
drag, startPoint x: 950, startPoint y: 354, endPoint x: 950, endPoint y: 418, distance: 64.5
click at [950, 418] on div "Icon/Menu Close Add a Person Save First Name [PERSON_NAME] Last Name [PERSON_NA…" at bounding box center [529, 295] width 1058 height 591
click at [780, 257] on div "First Name [PERSON_NAME] Last Name [PERSON_NAME] Email [EMAIL_ADDRESS][DOMAIN_N…" at bounding box center [528, 312] width 515 height 364
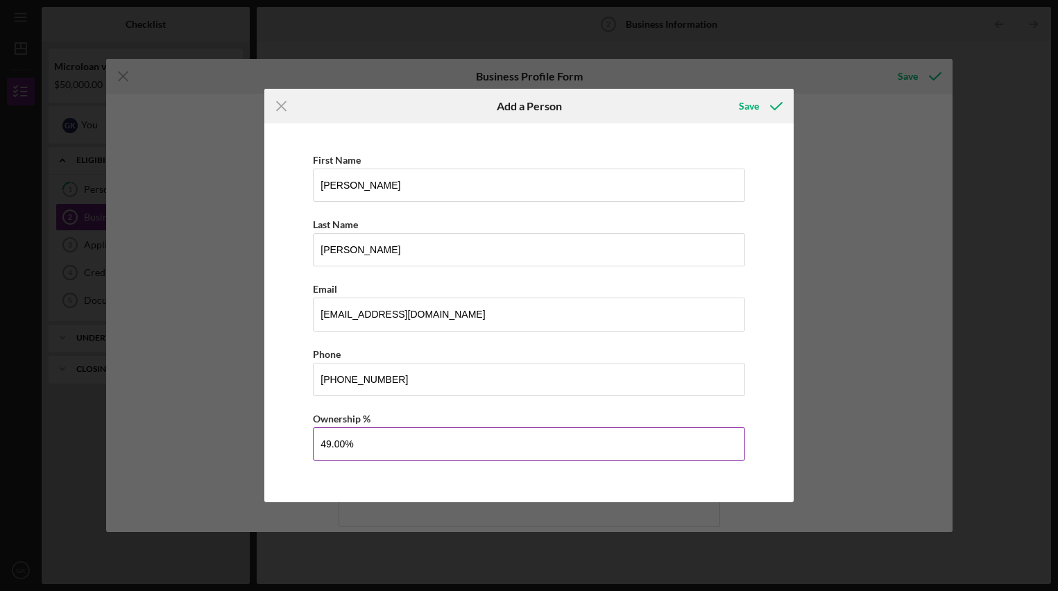
drag, startPoint x: 330, startPoint y: 445, endPoint x: 313, endPoint y: 445, distance: 17.3
click at [313, 445] on input "49.00%" at bounding box center [529, 443] width 432 height 33
type input "50.00%"
click at [764, 101] on icon "button" at bounding box center [776, 106] width 35 height 35
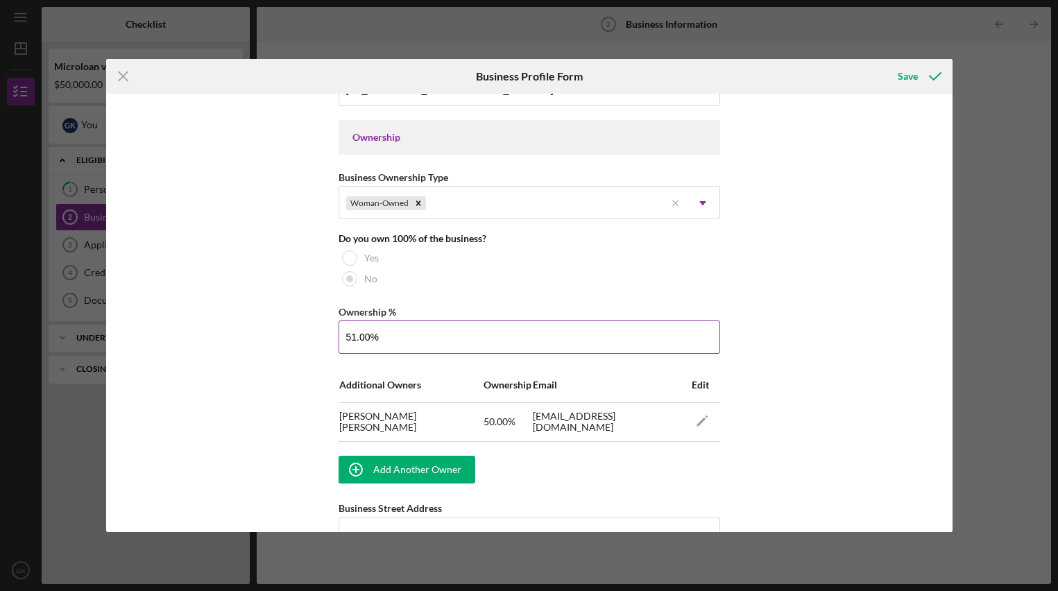
click at [352, 335] on input "51.00%" at bounding box center [530, 336] width 382 height 33
type input "50.00%"
click at [767, 305] on div "Business Name Poodle Party DBA Business Start Date [DATE] Legal Structure S-Cor…" at bounding box center [529, 313] width 846 height 438
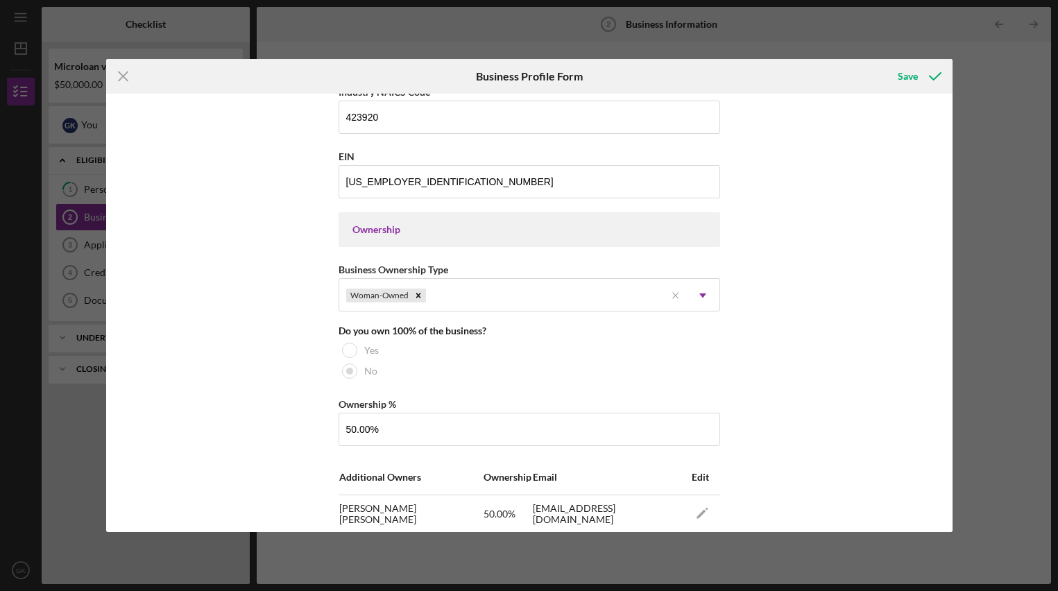
scroll to position [523, 0]
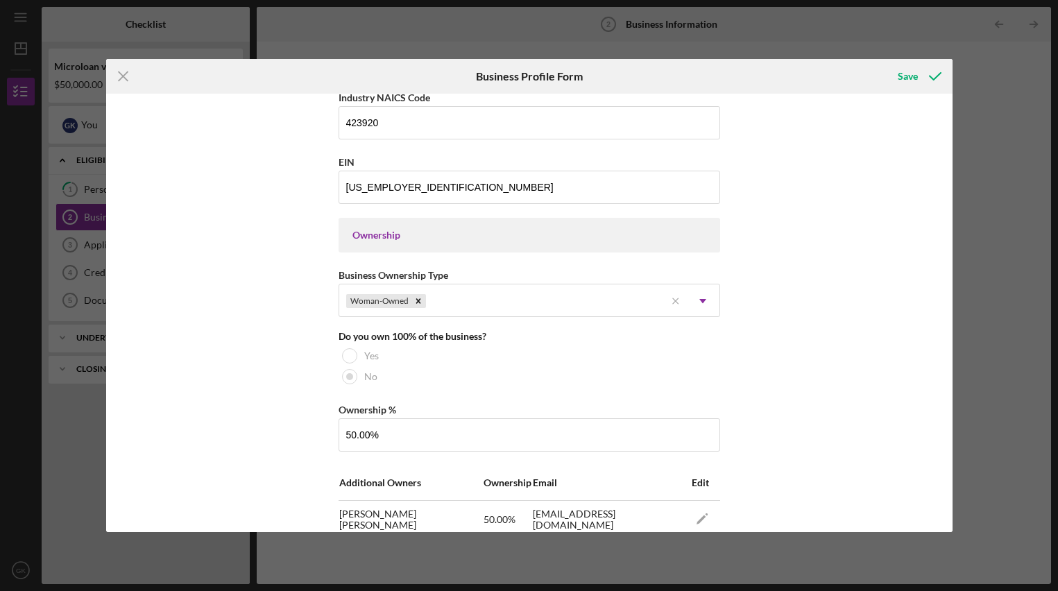
click at [388, 230] on div "Ownership" at bounding box center [529, 235] width 354 height 11
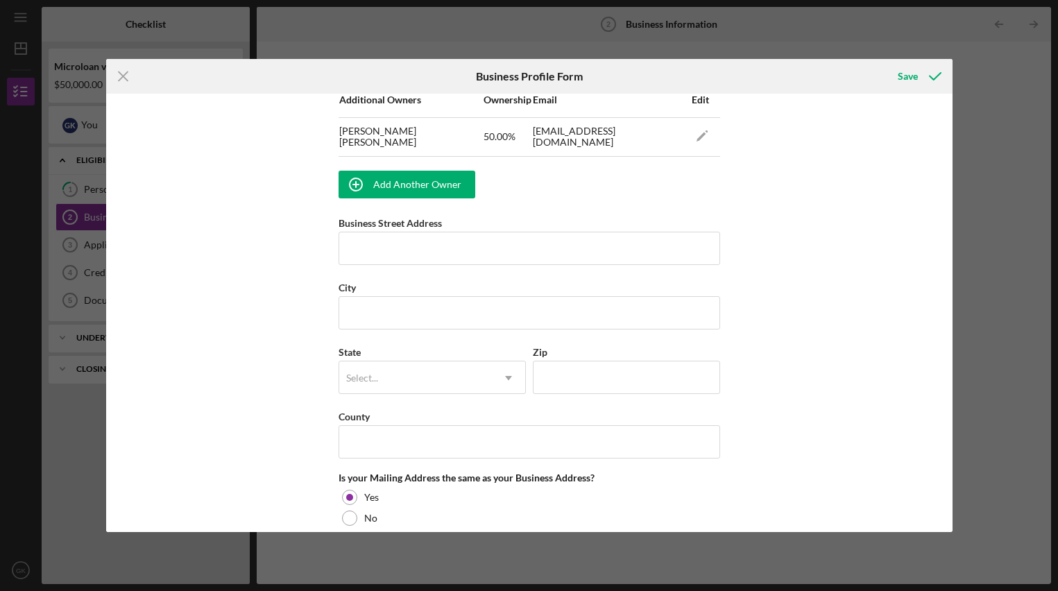
scroll to position [929, 0]
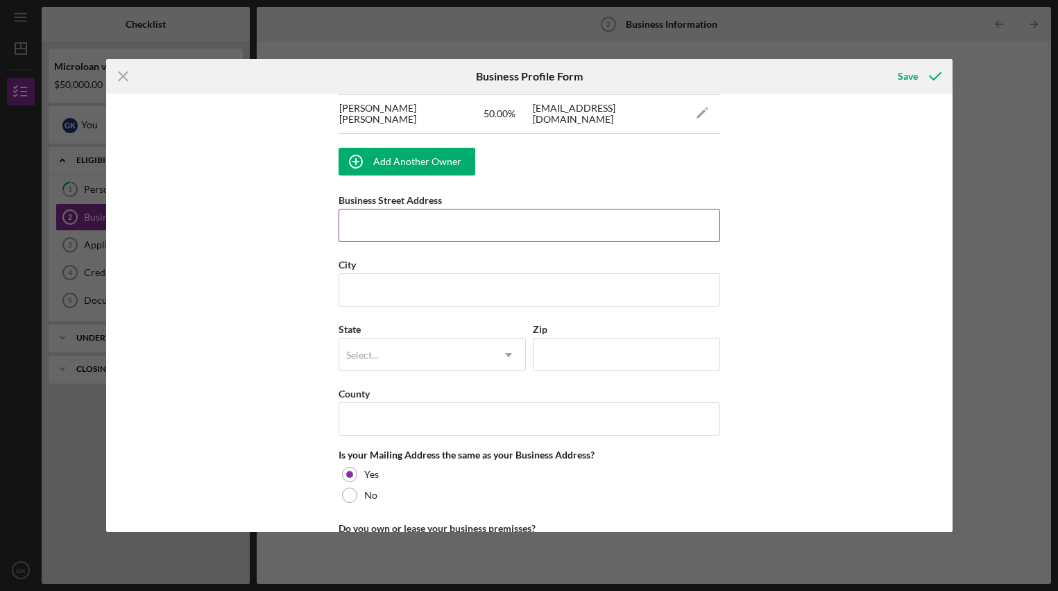
click at [361, 232] on input "Business Street Address" at bounding box center [530, 225] width 382 height 33
type input "[STREET_ADDRESS]"
type input "[GEOGRAPHIC_DATA]"
type input "91107"
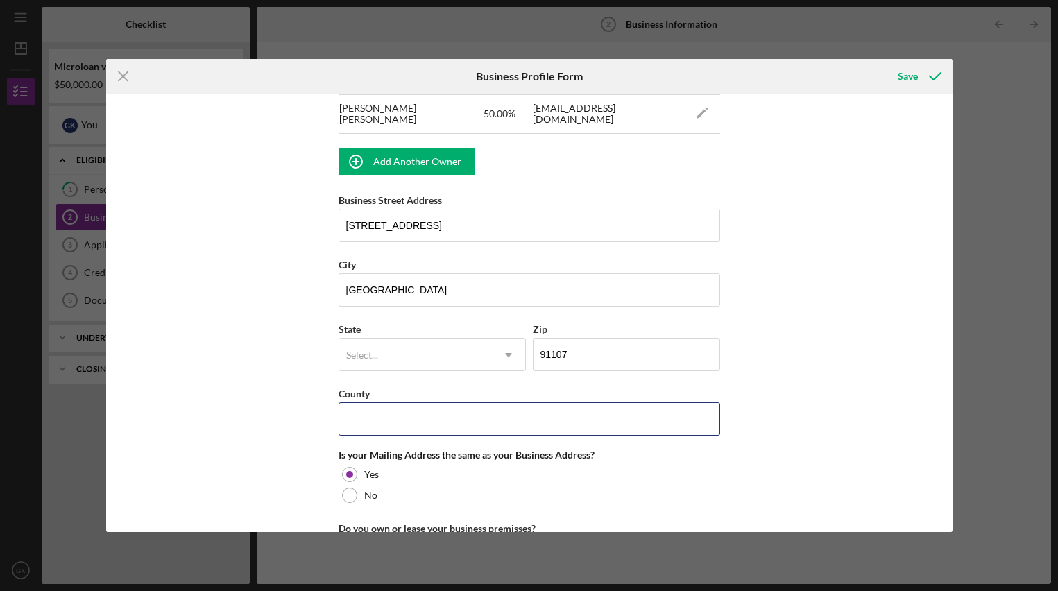
type input "CA"
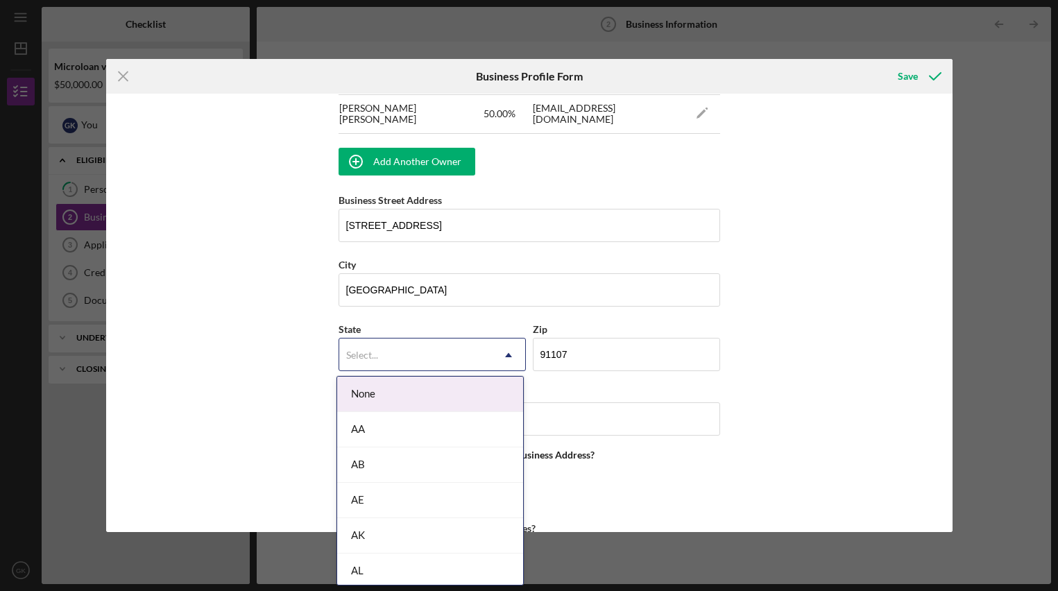
click at [437, 358] on div "Select..." at bounding box center [415, 355] width 153 height 32
type input "CA"
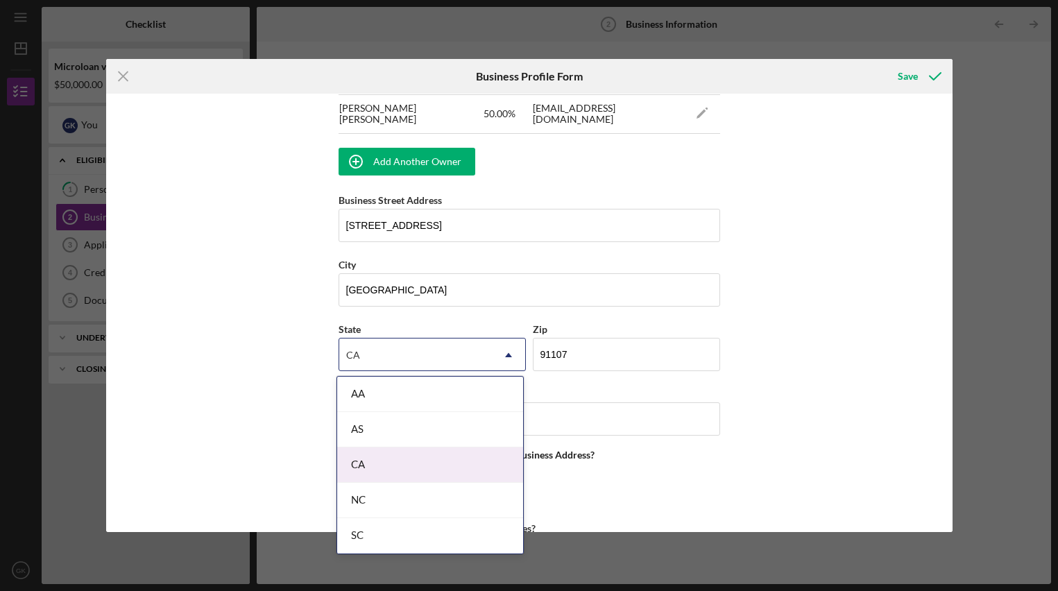
click at [407, 461] on div "CA" at bounding box center [430, 464] width 186 height 35
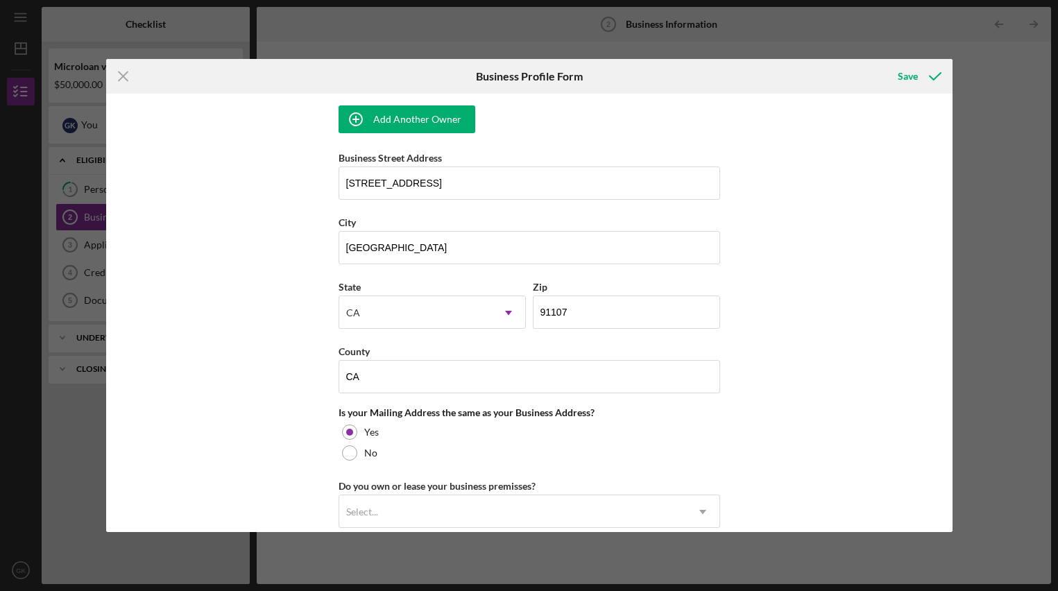
scroll to position [963, 0]
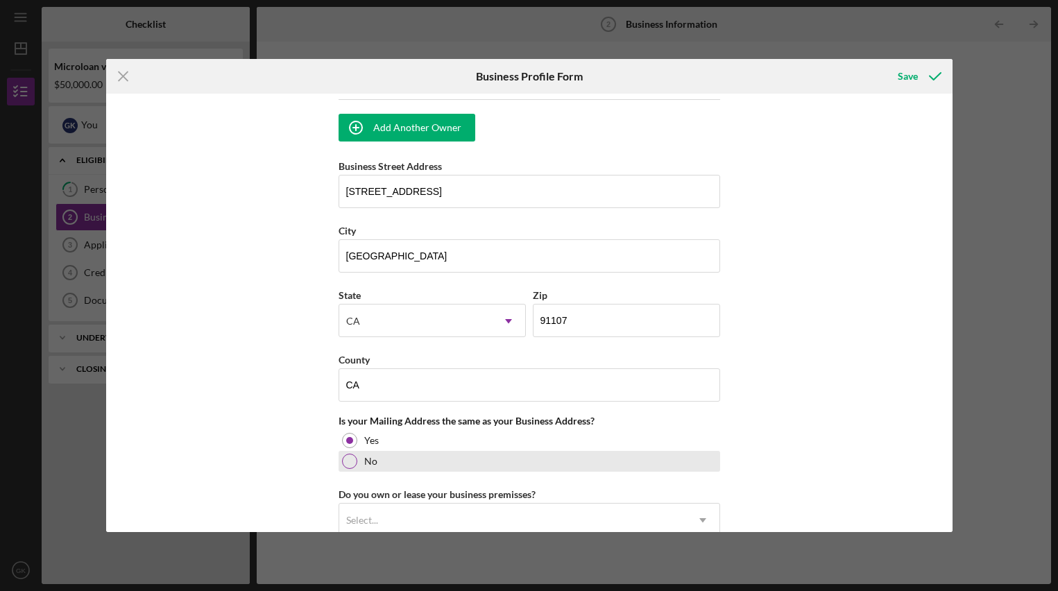
click at [346, 463] on div at bounding box center [349, 461] width 15 height 15
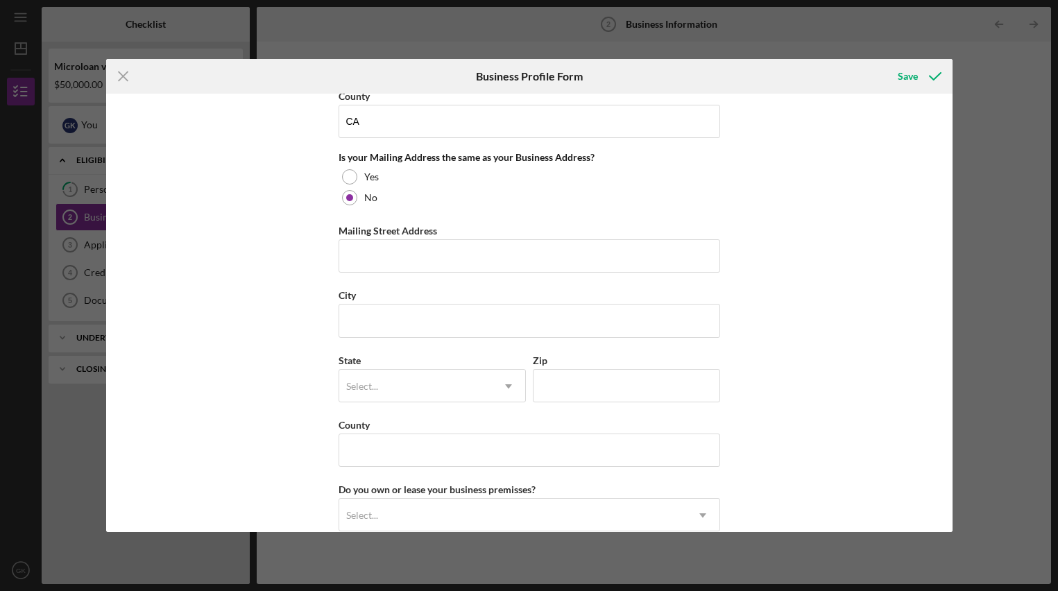
scroll to position [1236, 0]
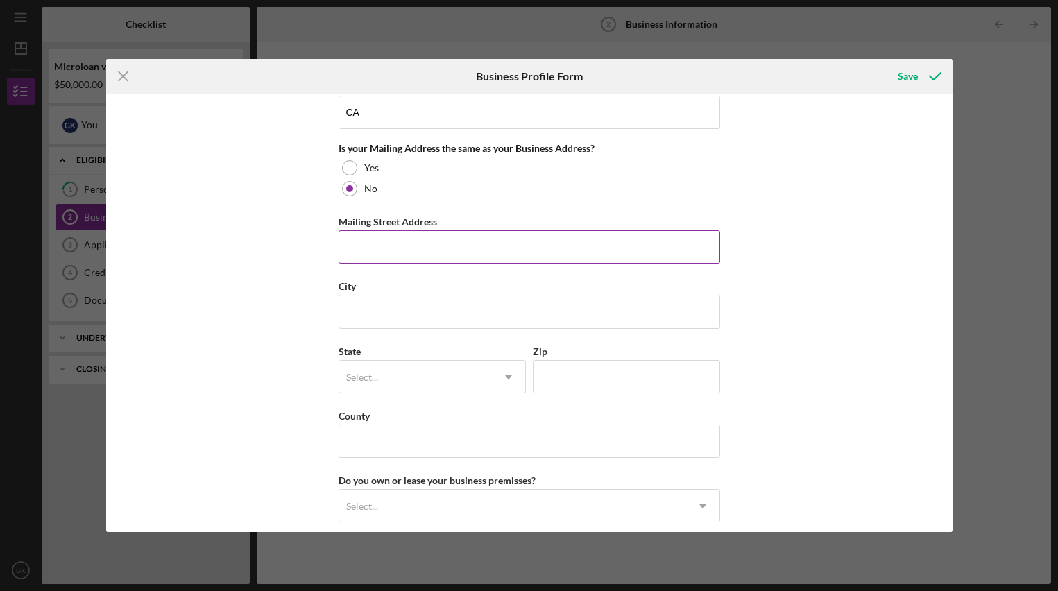
click at [361, 255] on input "Mailing Street Address" at bounding box center [530, 246] width 382 height 33
type input "[STREET_ADDRESS][US_STATE]"
click at [376, 313] on input "City" at bounding box center [530, 311] width 382 height 33
type input "[GEOGRAPHIC_DATA]"
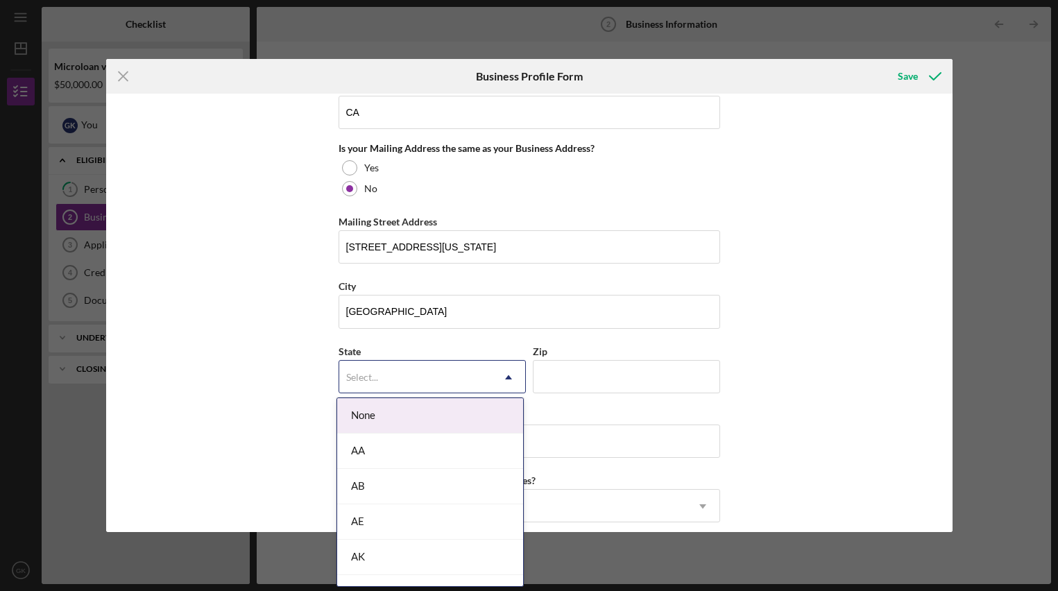
click at [368, 368] on div "Select..." at bounding box center [415, 377] width 153 height 32
type input "CA"
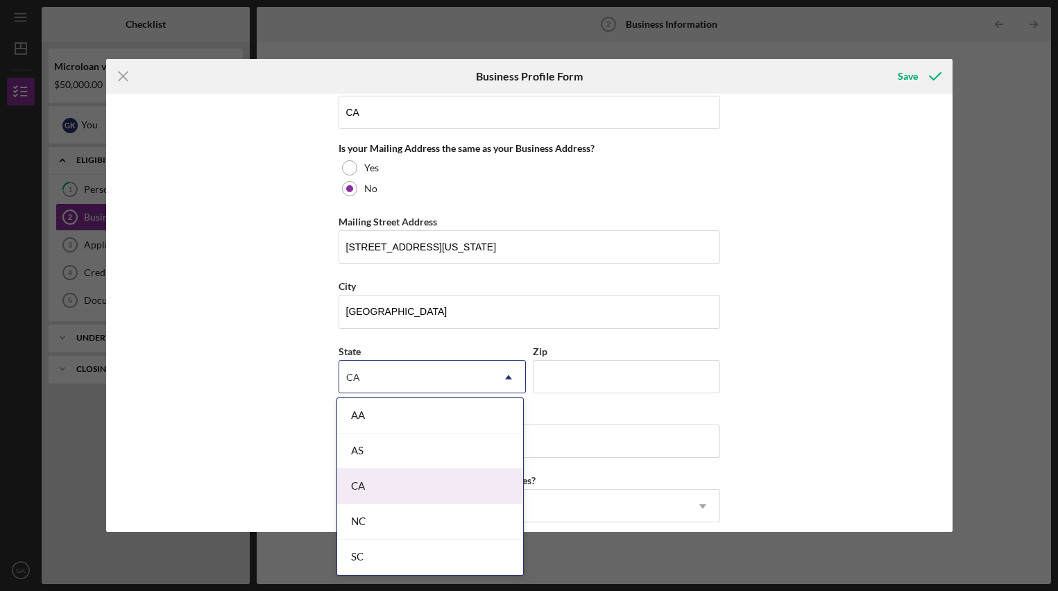
click at [381, 490] on div "CA" at bounding box center [430, 486] width 186 height 35
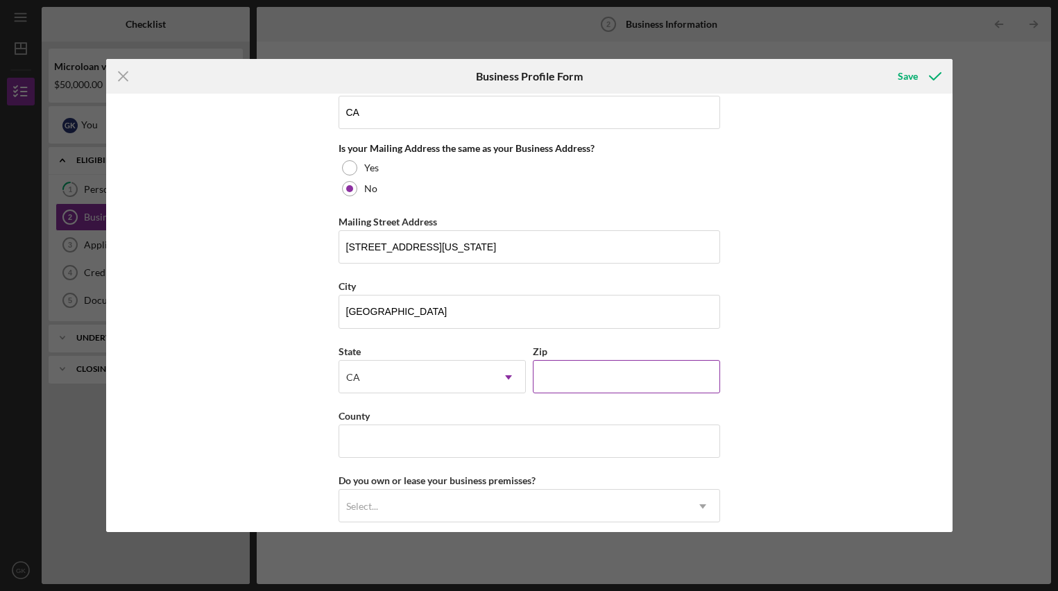
click at [582, 363] on input "Zip" at bounding box center [626, 376] width 187 height 33
type input "91107"
click at [810, 393] on div "Business Name Poodle Party DBA Business Start Date [DATE] Legal Structure S-Cor…" at bounding box center [529, 313] width 846 height 438
click at [481, 445] on input "County" at bounding box center [530, 441] width 382 height 33
type input "[GEOGRAPHIC_DATA]"
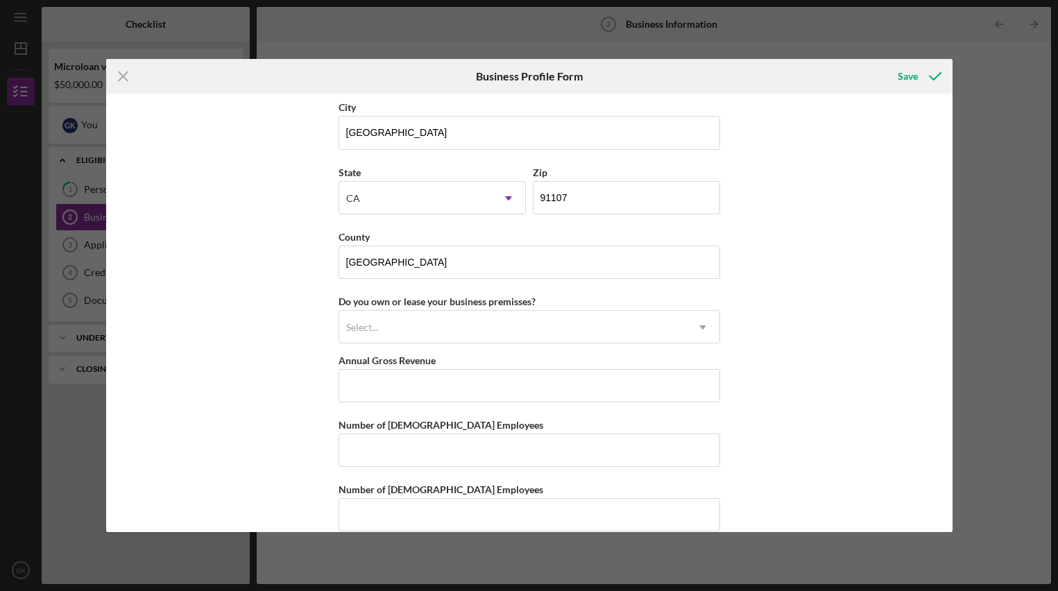
scroll to position [1427, 0]
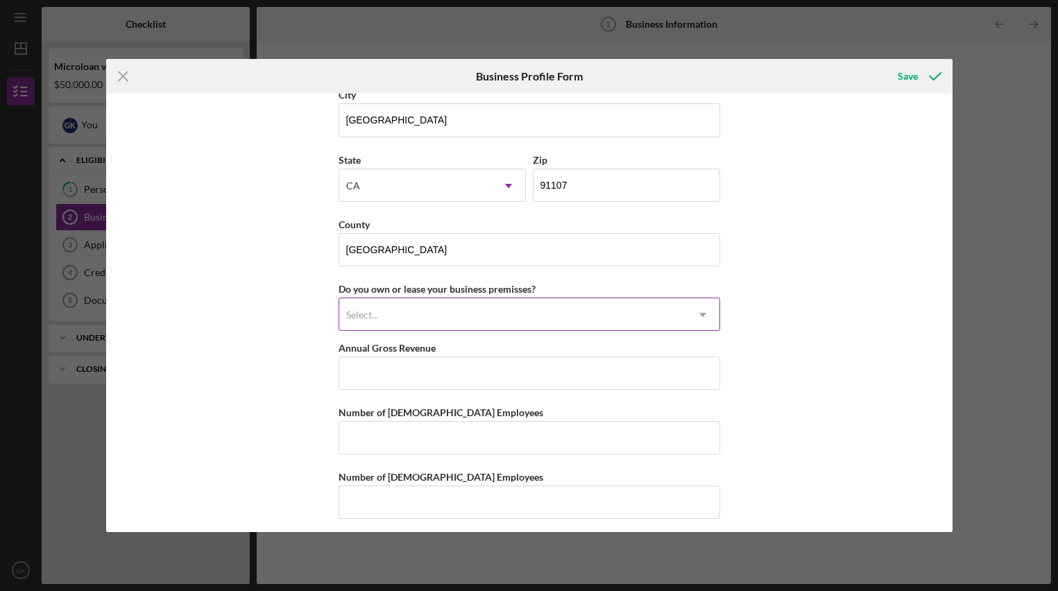
click at [458, 325] on div "Select..." at bounding box center [512, 315] width 347 height 32
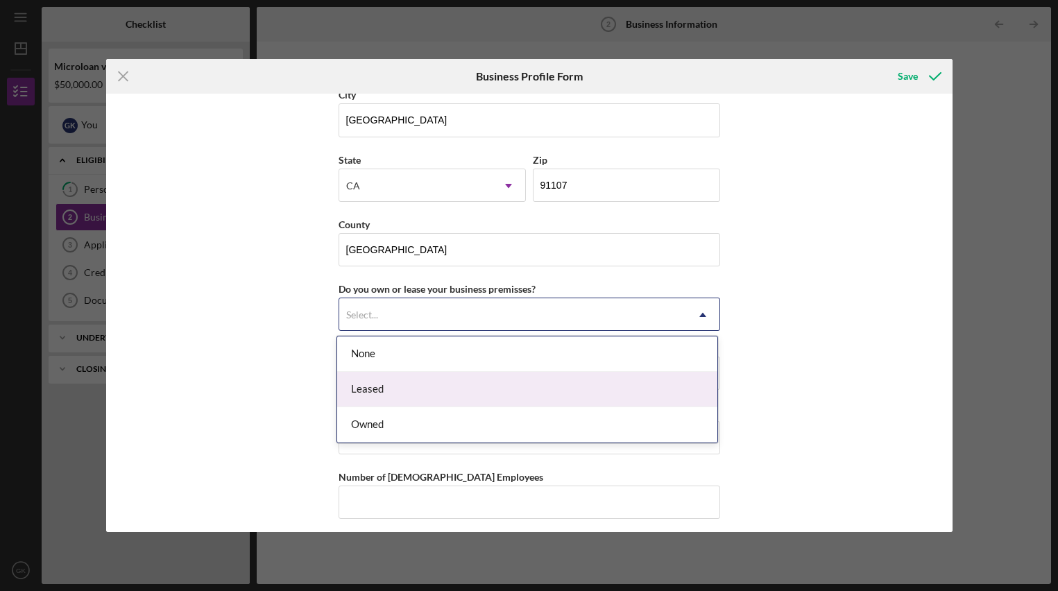
click at [441, 386] on div "Leased" at bounding box center [527, 389] width 380 height 35
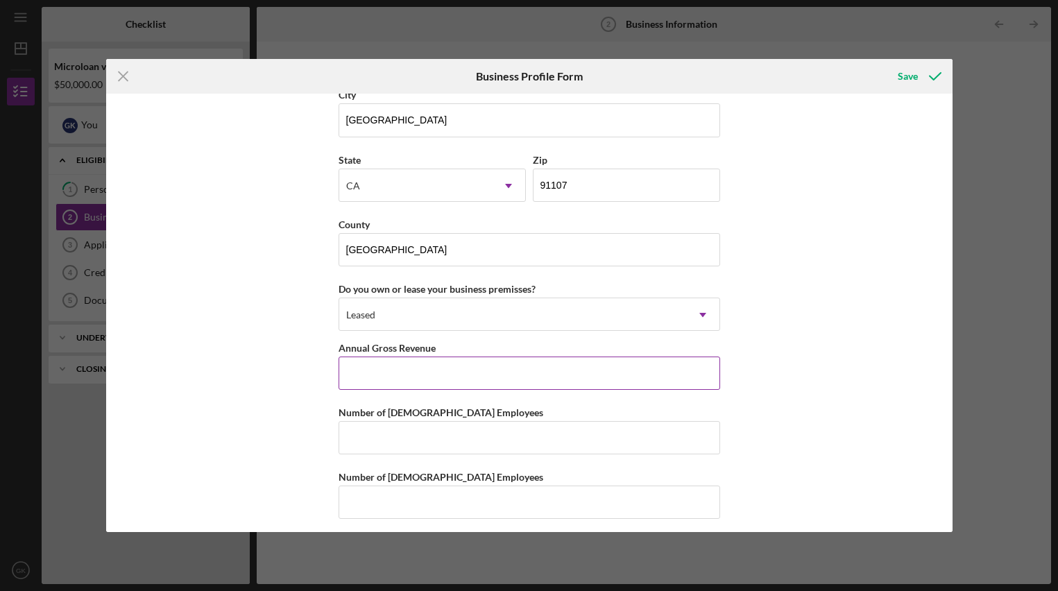
click at [442, 379] on input "Annual Gross Revenue" at bounding box center [530, 373] width 382 height 33
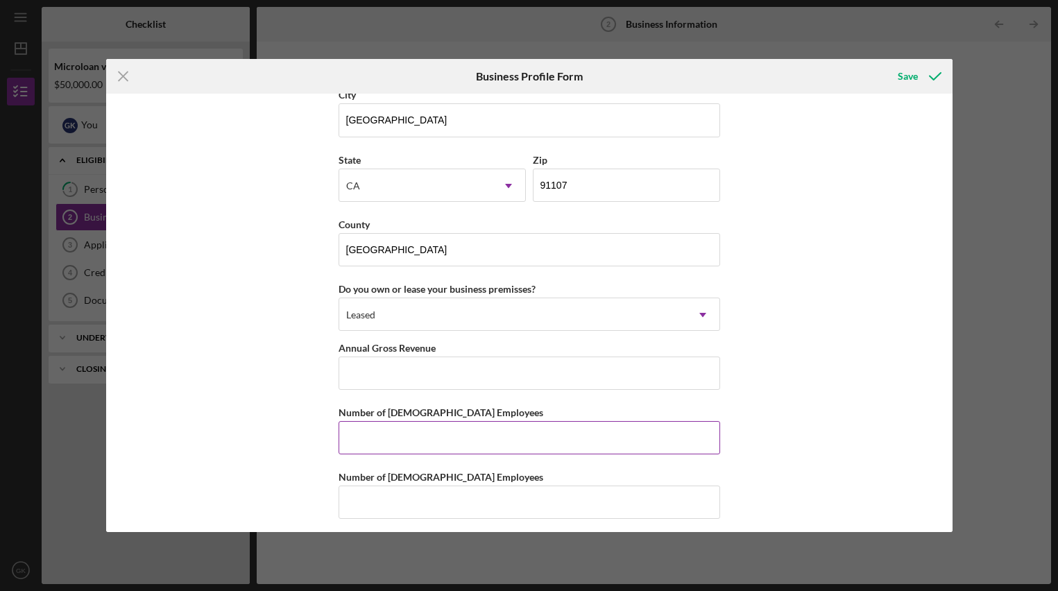
click at [429, 433] on input "Number of [DEMOGRAPHIC_DATA] Employees" at bounding box center [530, 437] width 382 height 33
type input "2"
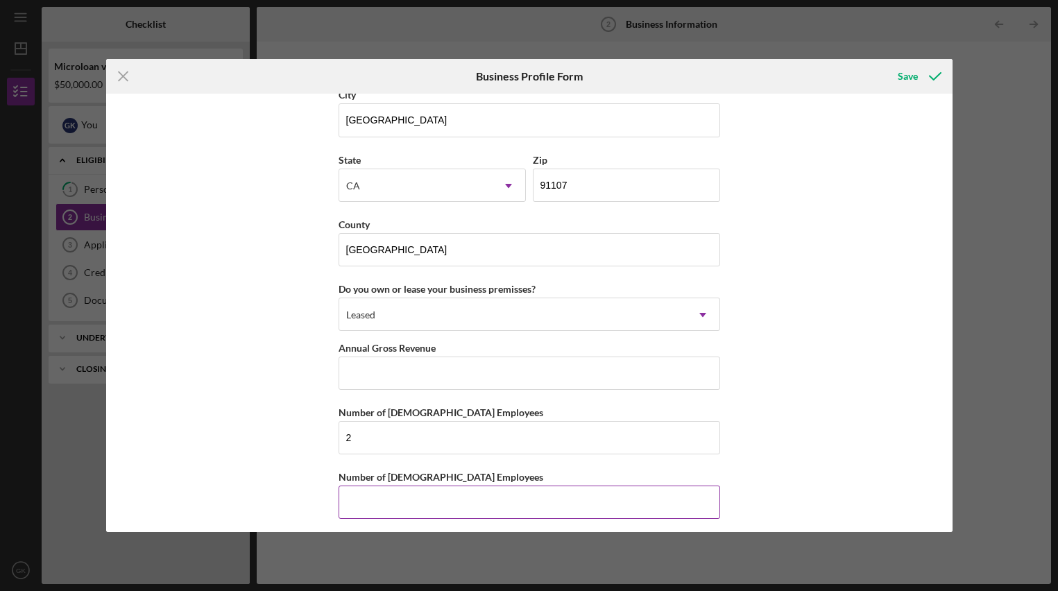
click at [393, 497] on input "Number of [DEMOGRAPHIC_DATA] Employees" at bounding box center [530, 502] width 382 height 33
type input "0"
click at [904, 448] on div "Business Name Poodle Party DBA Business Start Date [DATE] Legal Structure S-Cor…" at bounding box center [529, 313] width 846 height 438
drag, startPoint x: 947, startPoint y: 445, endPoint x: 946, endPoint y: 465, distance: 19.4
click at [946, 465] on div "Business Name Poodle Party DBA Business Start Date [DATE] Legal Structure S-Cor…" at bounding box center [529, 313] width 846 height 438
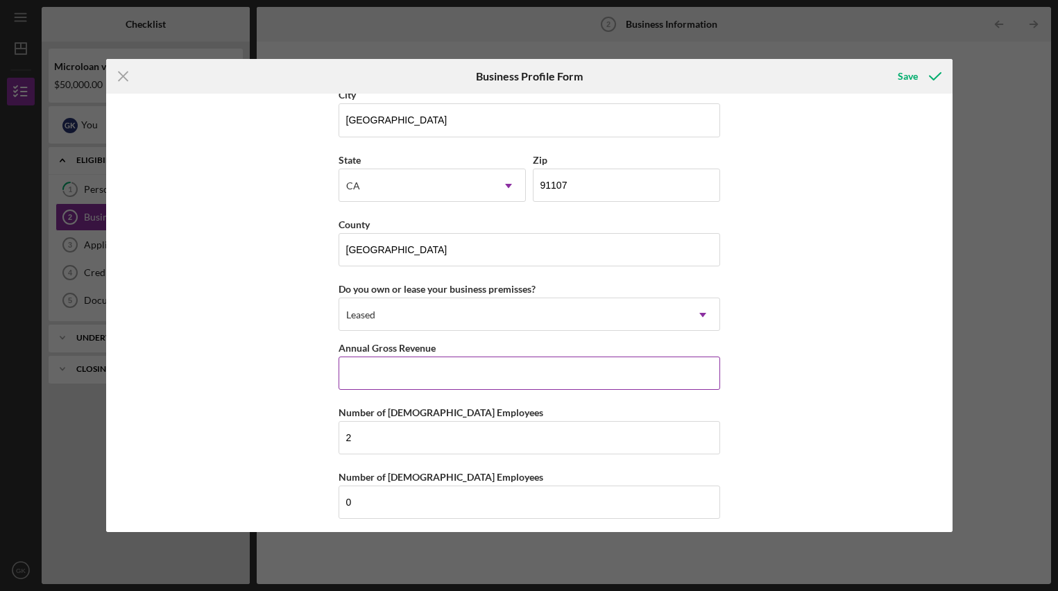
click at [463, 373] on input "Annual Gross Revenue" at bounding box center [530, 373] width 382 height 33
type input "$163,758"
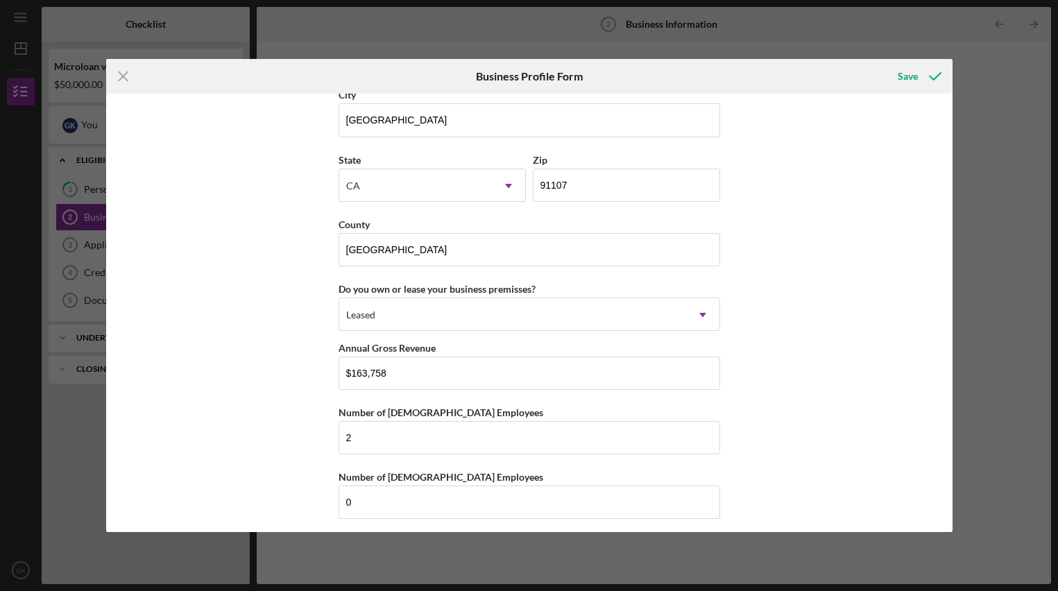
scroll to position [1434, 0]
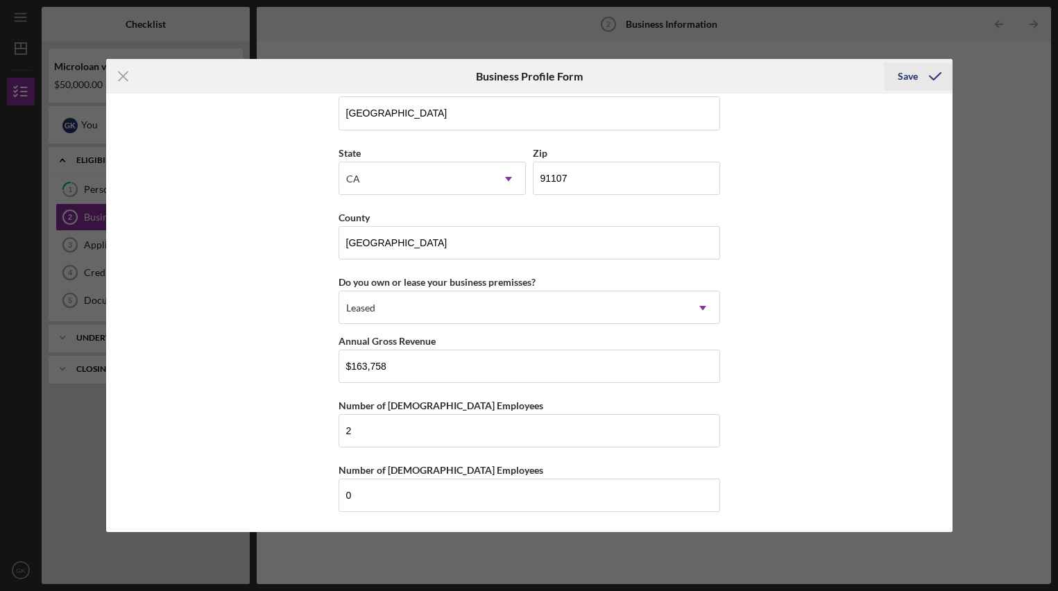
click at [907, 76] on div "Save" at bounding box center [908, 76] width 20 height 28
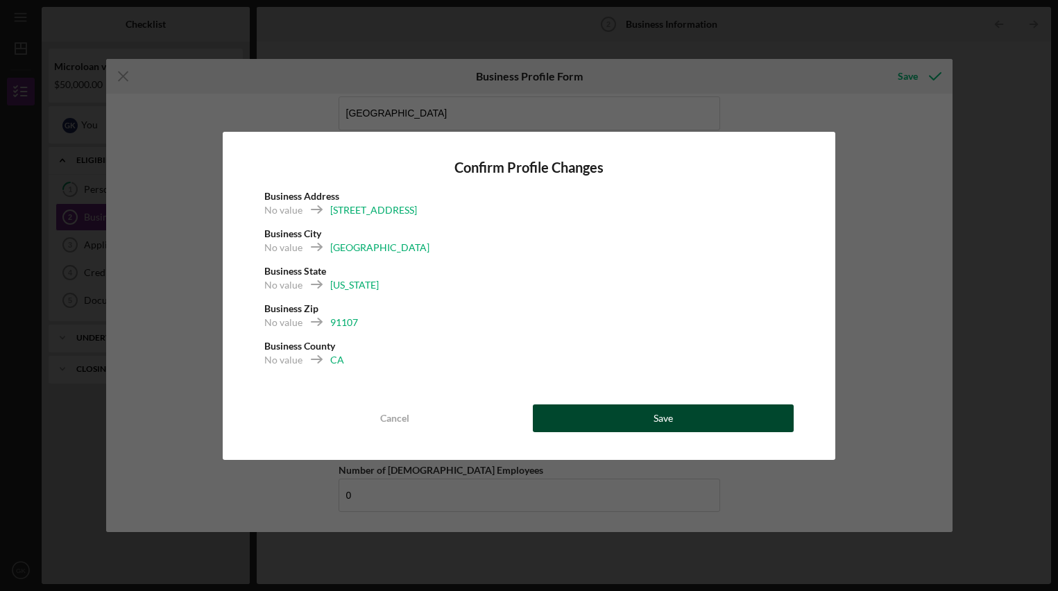
click at [688, 422] on button "Save" at bounding box center [663, 418] width 261 height 28
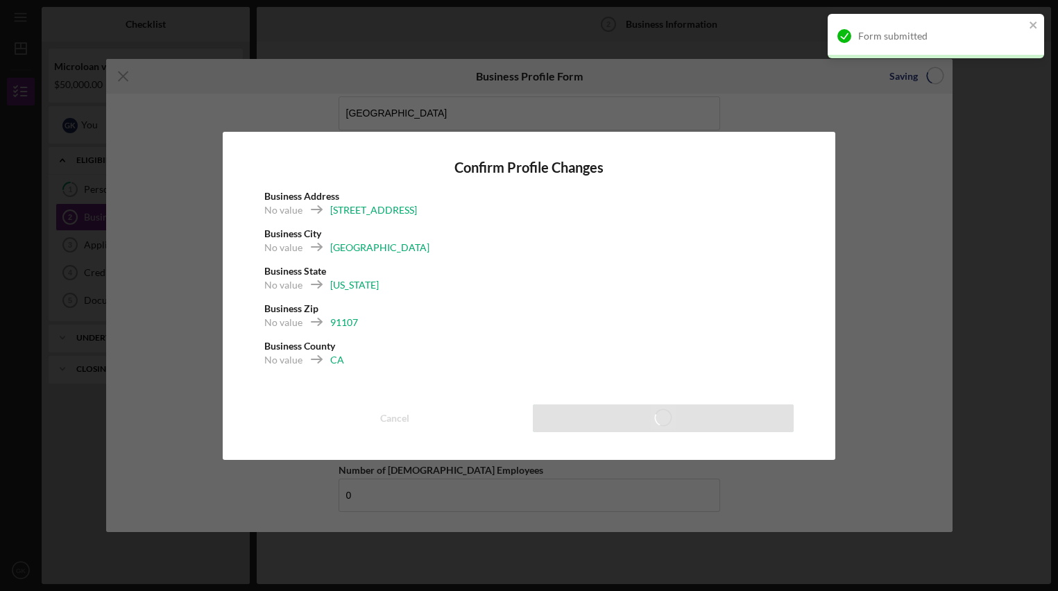
type input "50.00%"
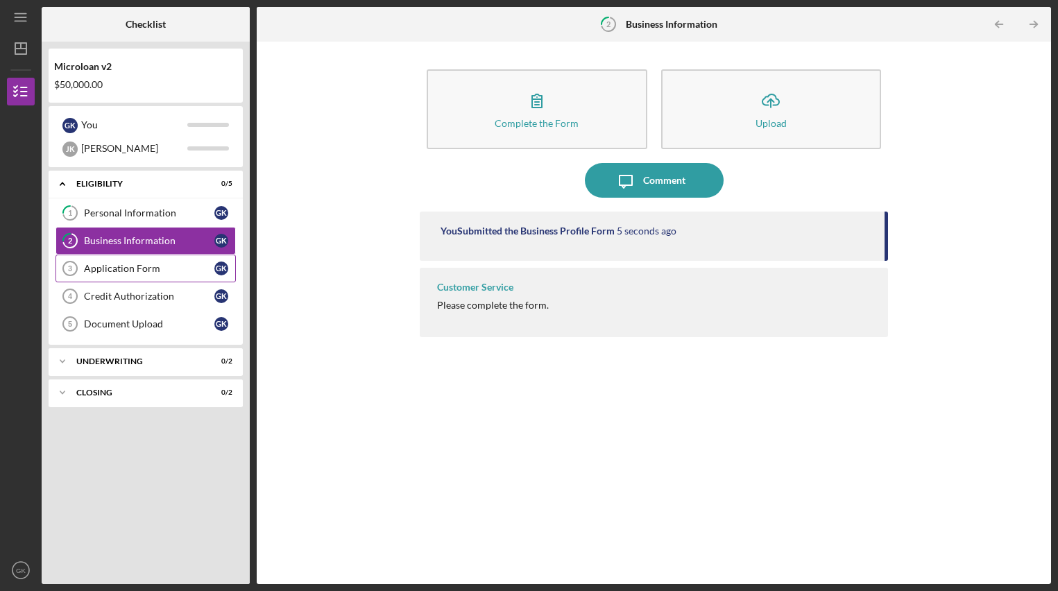
click at [150, 268] on div "Application Form" at bounding box center [149, 268] width 130 height 11
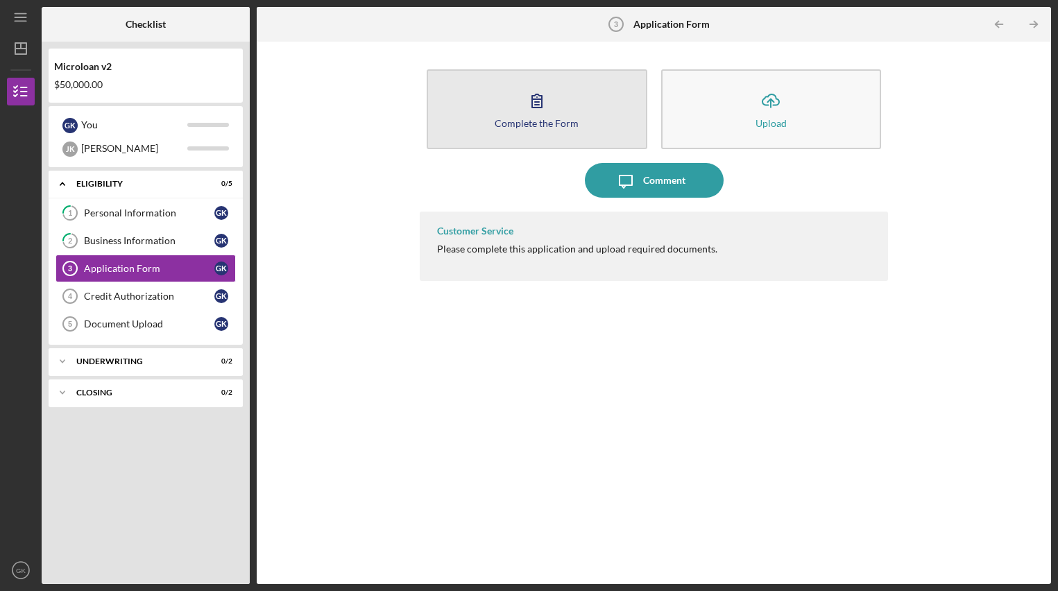
click at [554, 135] on button "Complete the Form Form" at bounding box center [537, 109] width 221 height 80
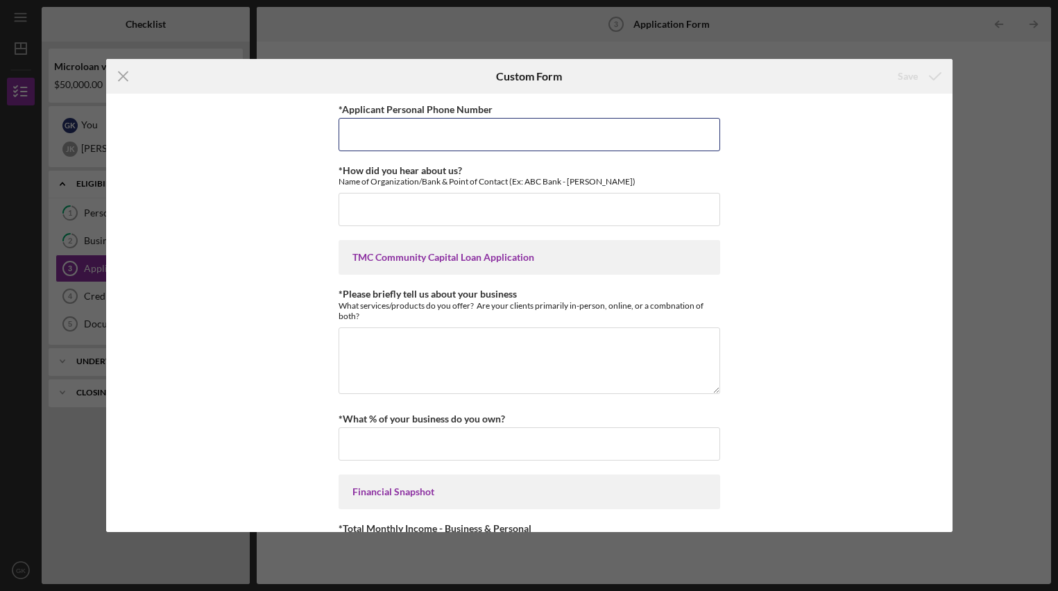
click at [554, 135] on input "*Applicant Personal Phone Number" at bounding box center [530, 134] width 382 height 33
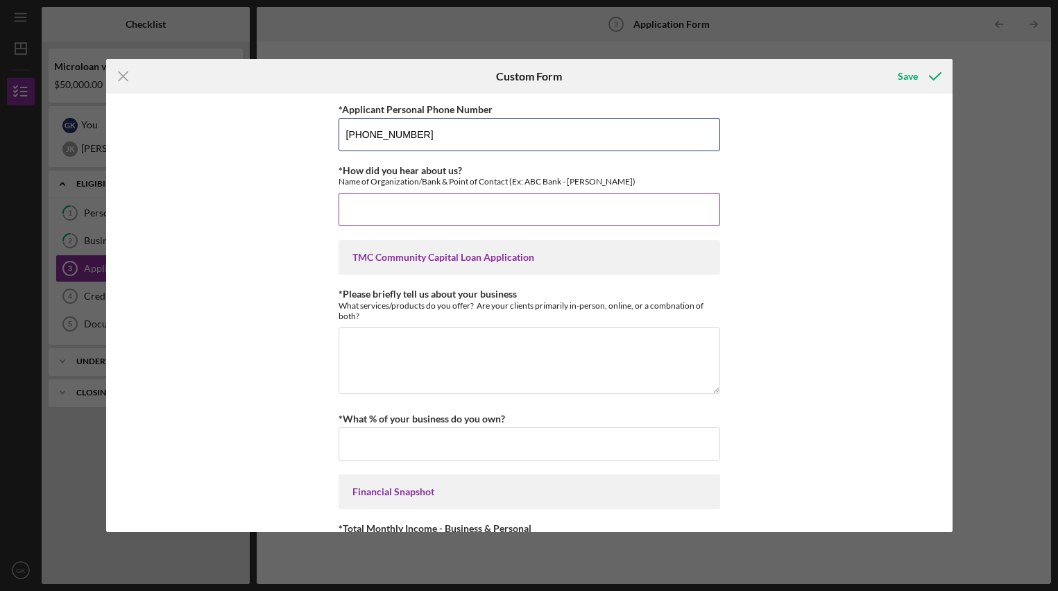
type input "[PHONE_NUMBER]"
click at [542, 214] on input "*How did you hear about us?" at bounding box center [530, 209] width 382 height 33
type input "S"
type input "SBDC-- Sebastien De Vivo"
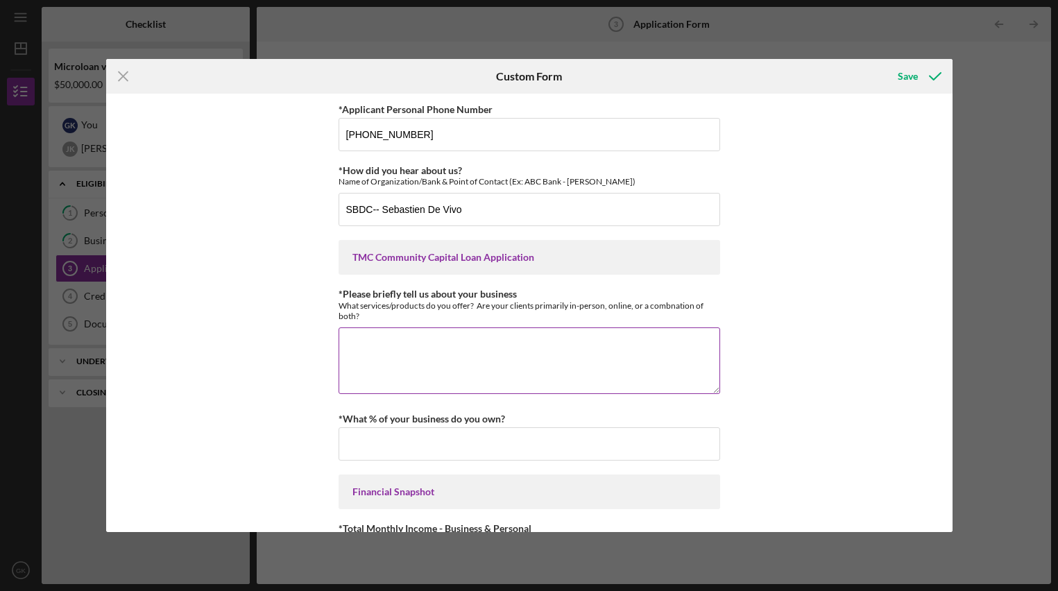
click at [493, 357] on textarea "*Please briefly tell us about your business" at bounding box center [530, 360] width 382 height 67
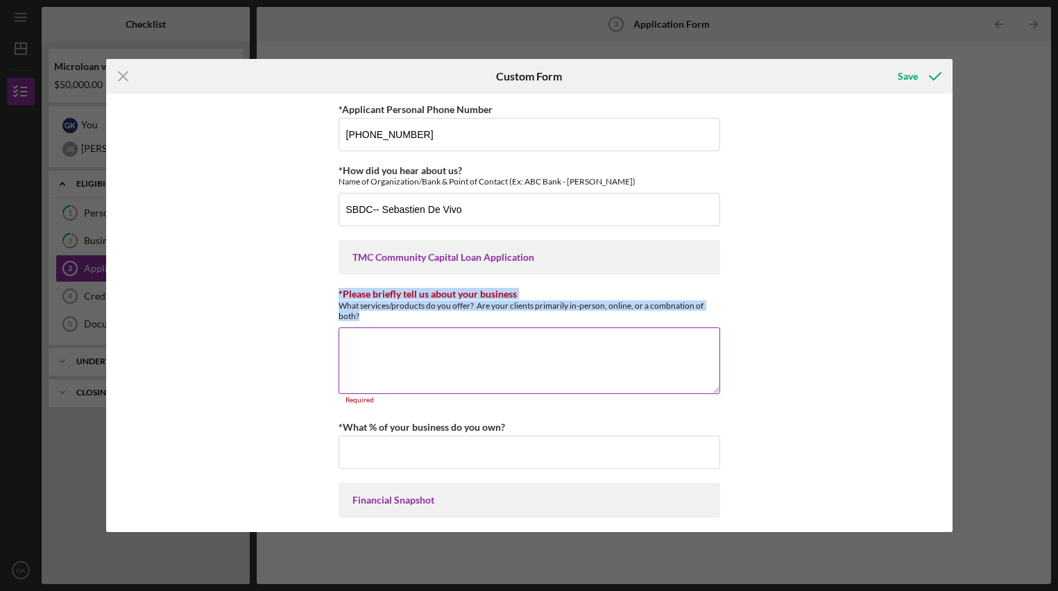
drag, startPoint x: 336, startPoint y: 293, endPoint x: 362, endPoint y: 320, distance: 37.8
click at [363, 320] on div "*Please briefly tell us about your business What services/products do you offer…" at bounding box center [530, 305] width 382 height 32
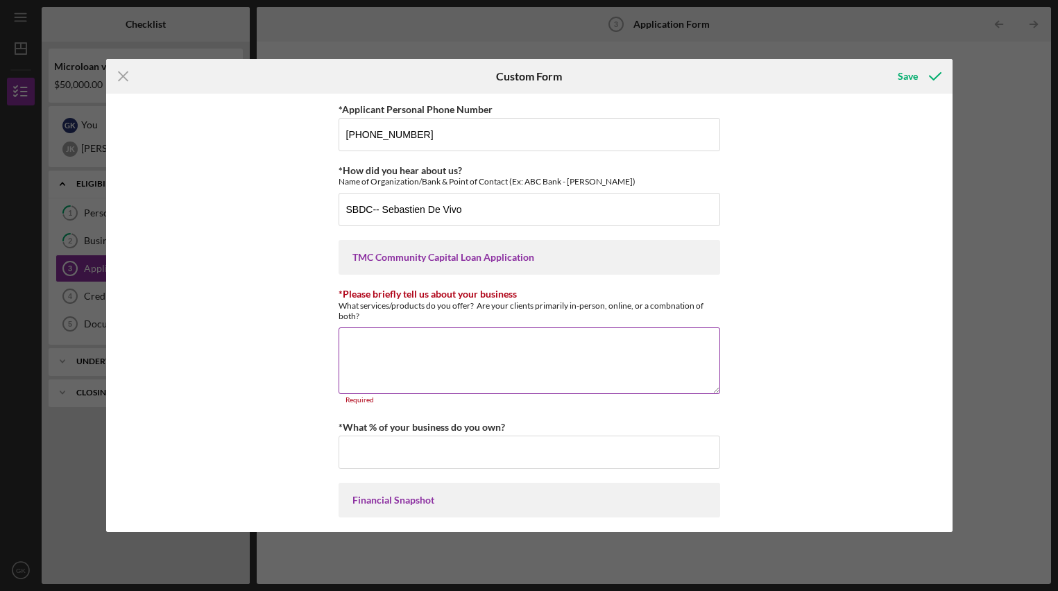
click at [362, 319] on div "What services/products do you offer? Are your clients primarily in-person, onli…" at bounding box center [530, 310] width 382 height 21
drag, startPoint x: 348, startPoint y: 252, endPoint x: 366, endPoint y: 325, distance: 75.2
copy div "TMC Community Capital Loan Application"
click at [427, 376] on textarea "*Please briefly tell us about your business" at bounding box center [530, 360] width 382 height 67
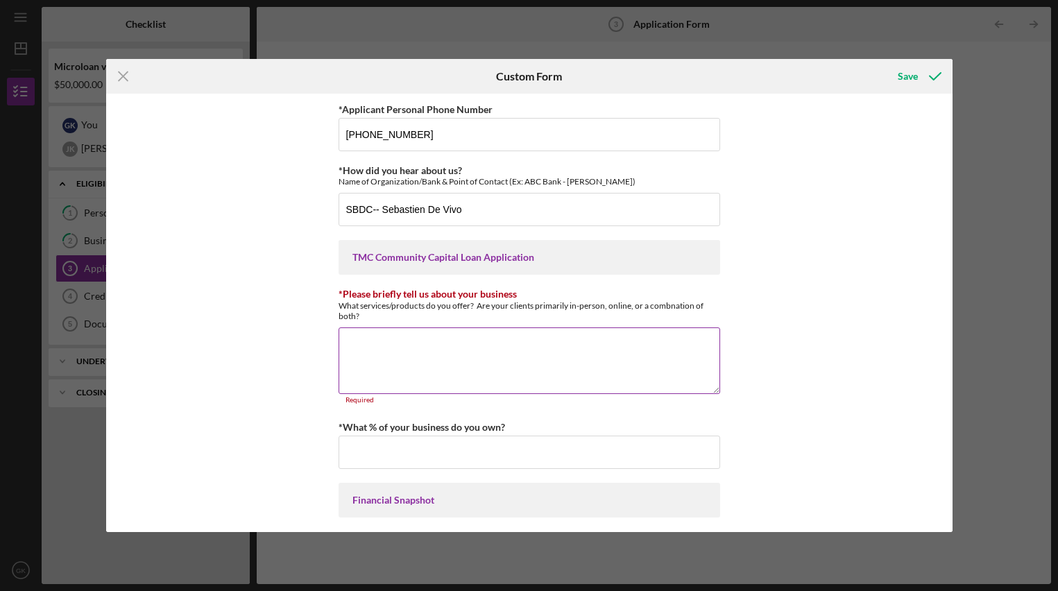
click at [447, 355] on textarea "*Please briefly tell us about your business" at bounding box center [530, 360] width 382 height 67
paste textarea "We operate a fast-growing business focused on online collectible sales and prop…"
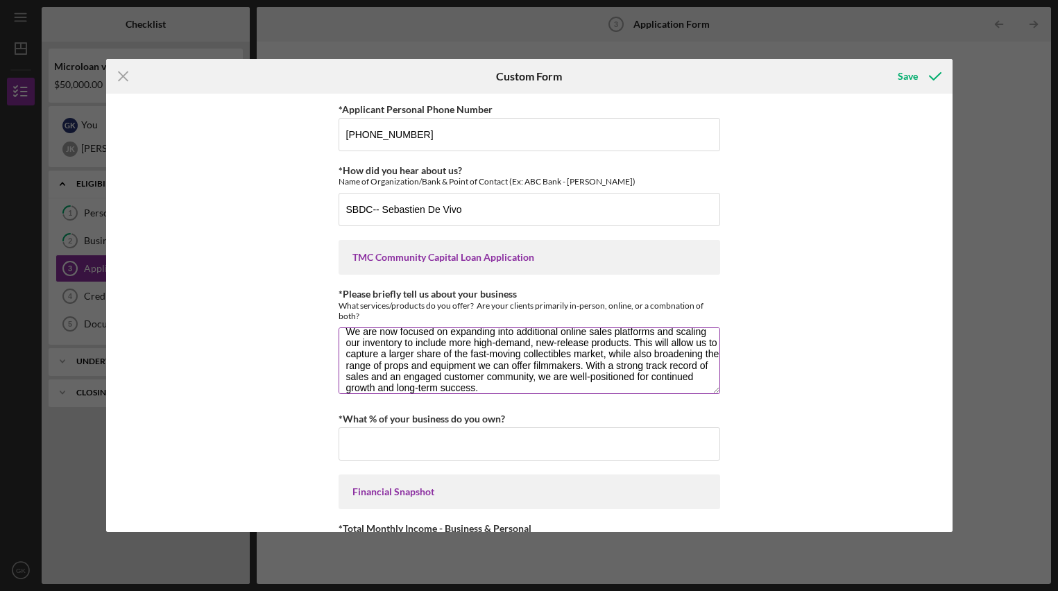
scroll to position [100, 0]
type textarea "We operate a fast-growing business focused on online collectible sales and prop…"
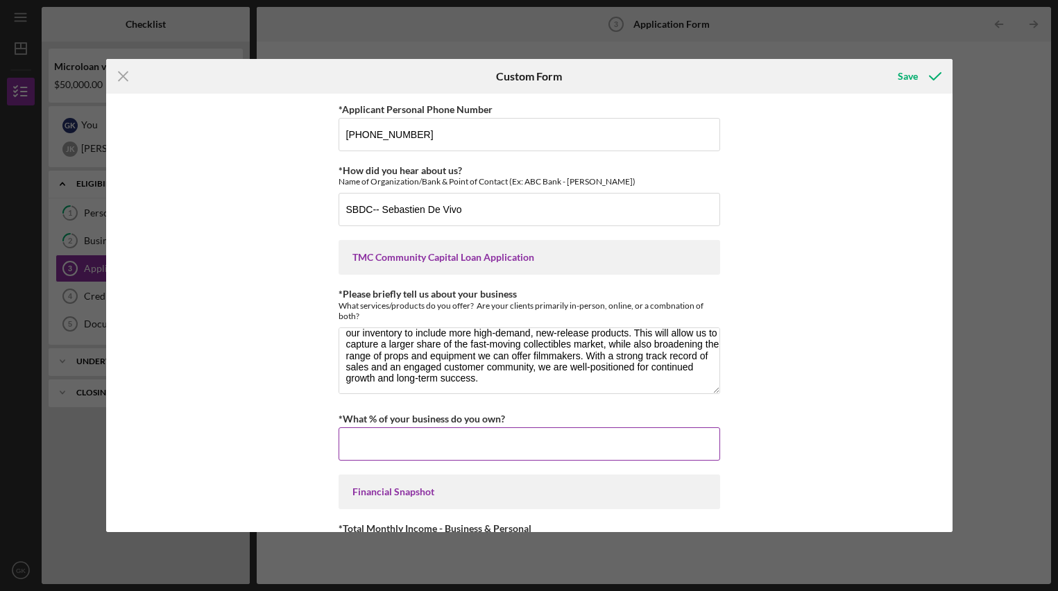
click at [482, 445] on input "*What % of your business do you own?" at bounding box center [530, 443] width 382 height 33
click at [864, 430] on div "*Applicant Personal Phone Number [PHONE_NUMBER] *How did you hear about us? Nam…" at bounding box center [529, 313] width 846 height 438
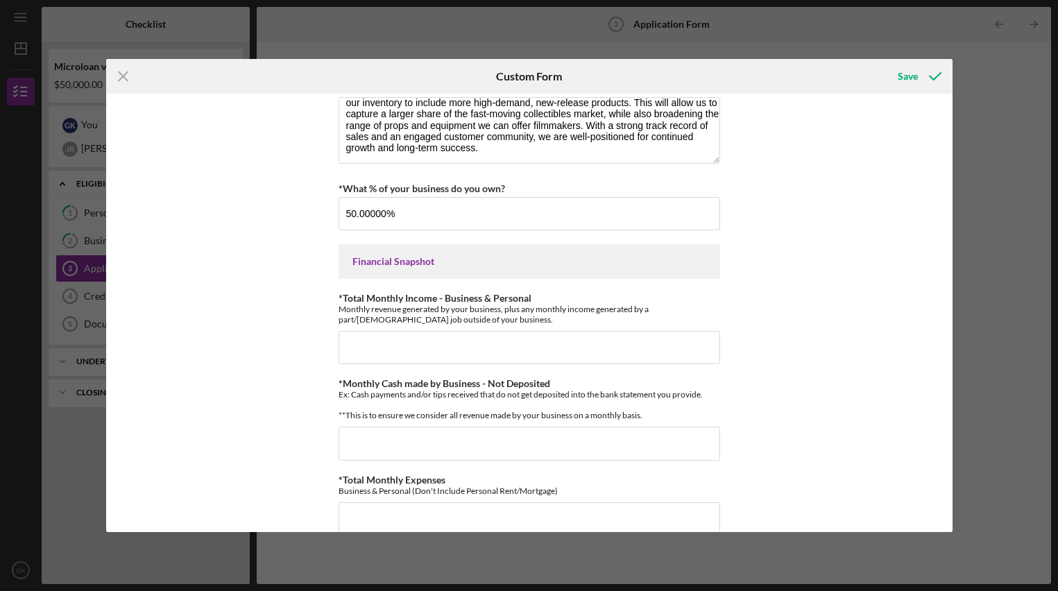
scroll to position [228, 0]
drag, startPoint x: 353, startPoint y: 215, endPoint x: 338, endPoint y: 215, distance: 15.3
click at [339, 215] on input "50.00000%" at bounding box center [530, 215] width 382 height 33
type input "100.00000%"
click at [775, 307] on div "*Applicant Personal Phone Number [PHONE_NUMBER] *How did you hear about us? Nam…" at bounding box center [529, 313] width 846 height 438
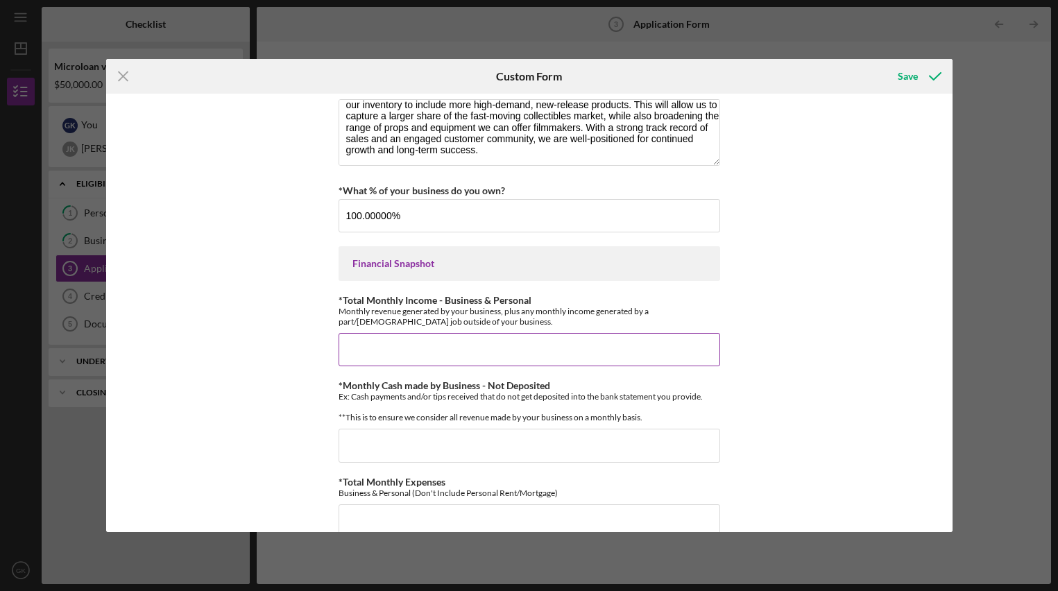
click at [459, 351] on input "*Total Monthly Income - Business & Personal" at bounding box center [530, 349] width 382 height 33
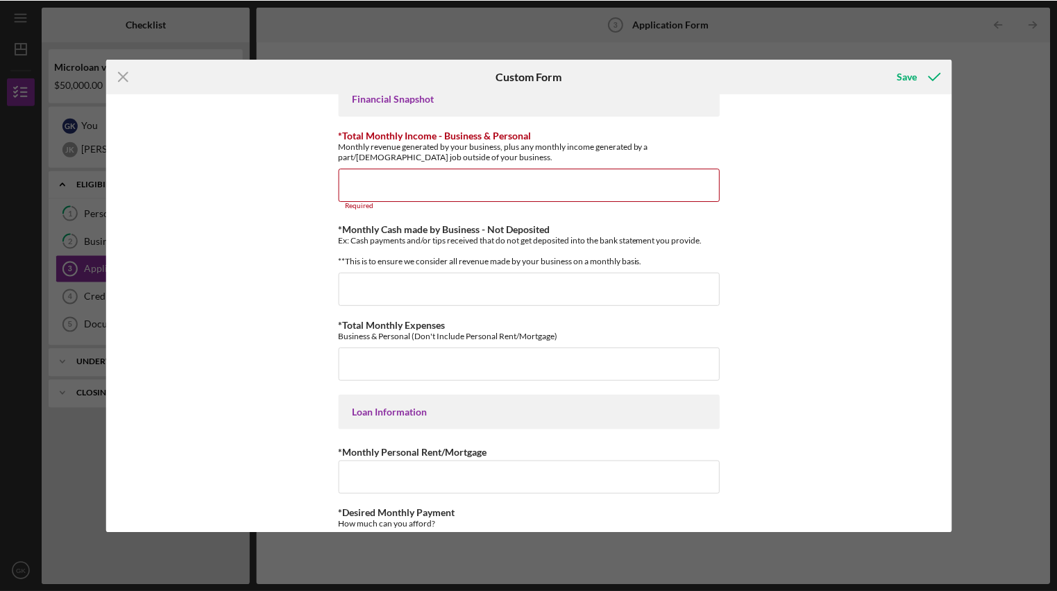
scroll to position [394, 0]
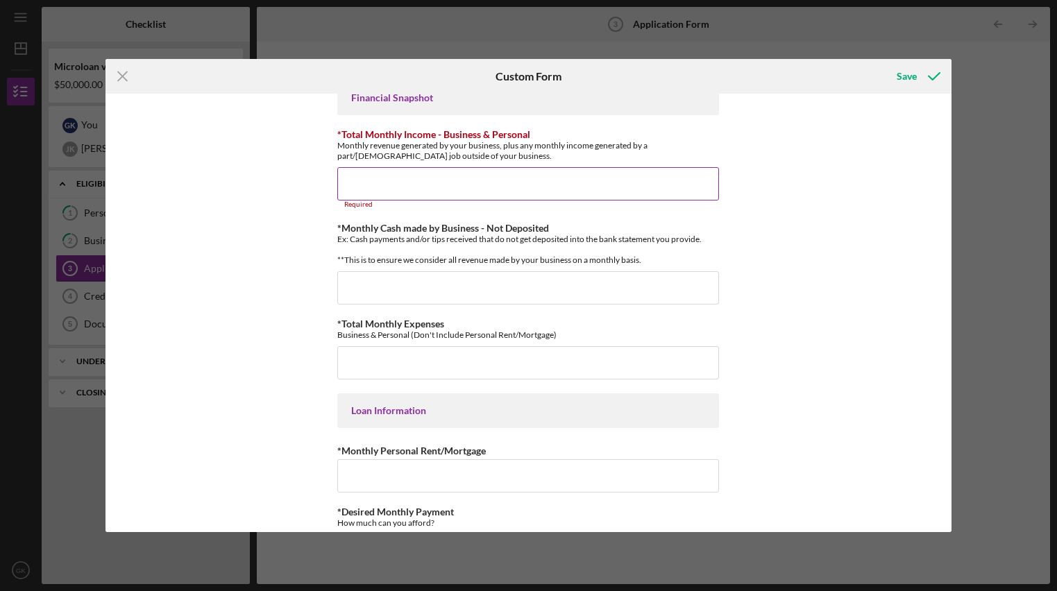
click at [564, 191] on input "*Total Monthly Income - Business & Personal" at bounding box center [528, 183] width 382 height 33
